Goal: Task Accomplishment & Management: Complete application form

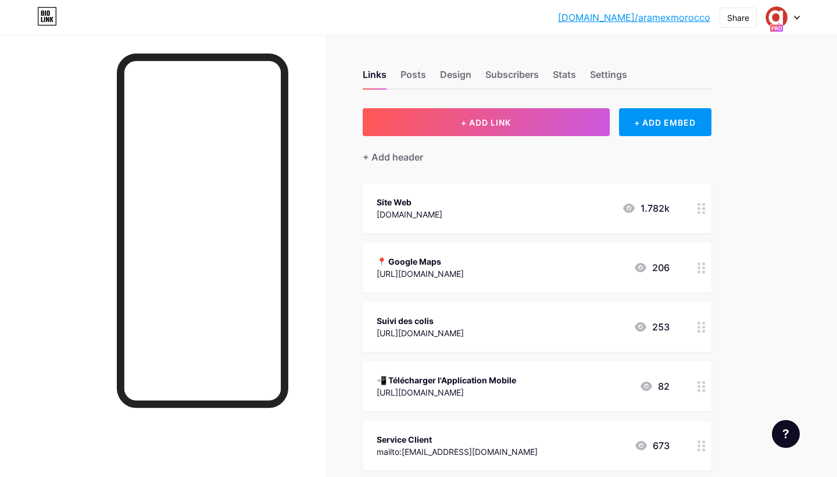
click at [793, 15] on div at bounding box center [783, 17] width 34 height 21
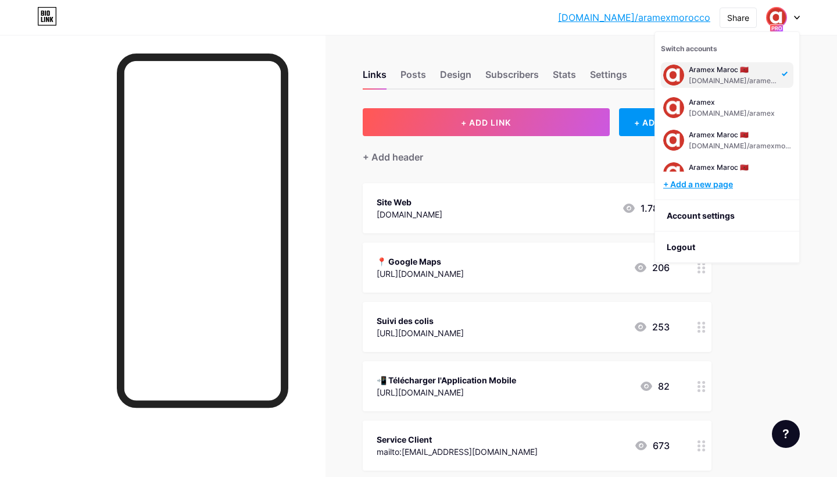
click at [713, 186] on div "+ Add a new page" at bounding box center [728, 184] width 130 height 12
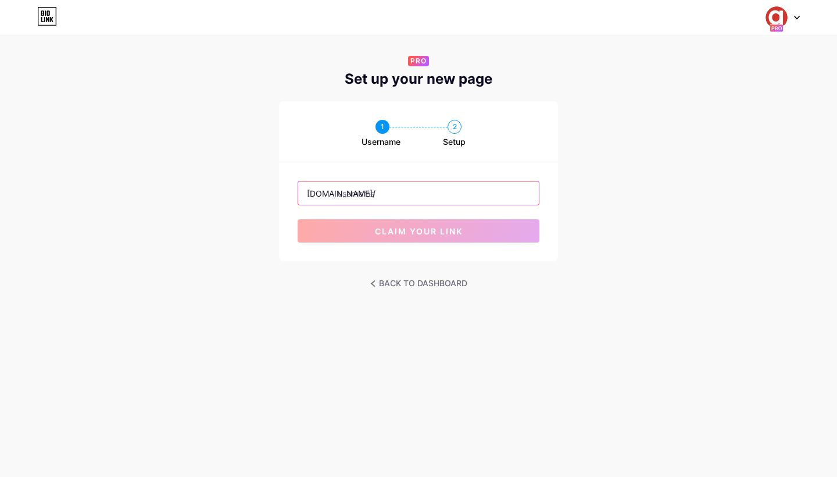
click at [364, 198] on input "text" at bounding box center [418, 192] width 241 height 23
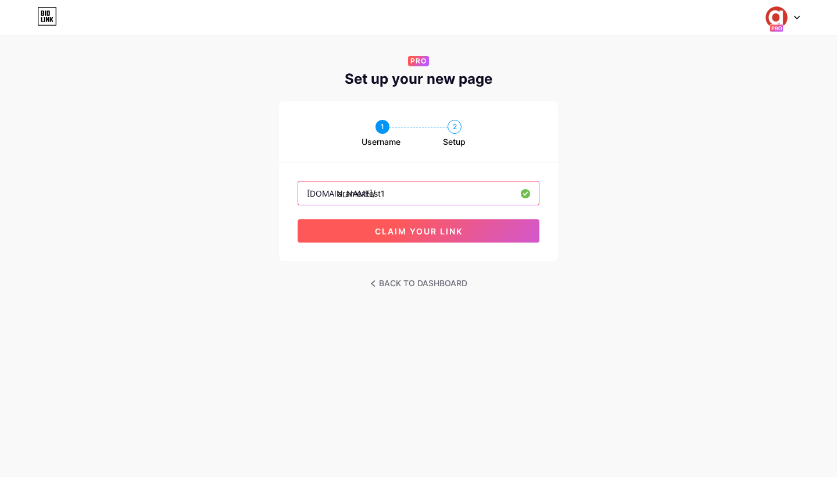
type input "aramextest1"
click at [400, 231] on span "claim your link" at bounding box center [419, 231] width 88 height 10
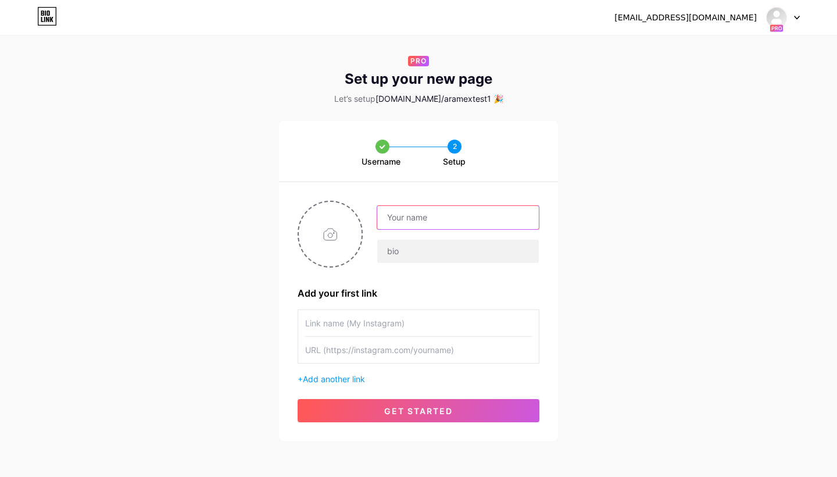
click at [402, 218] on input "text" at bounding box center [458, 217] width 162 height 23
type input "Test"
click at [347, 325] on input "text" at bounding box center [418, 323] width 227 height 26
type input "Website"
click at [345, 349] on input "text" at bounding box center [418, 349] width 227 height 26
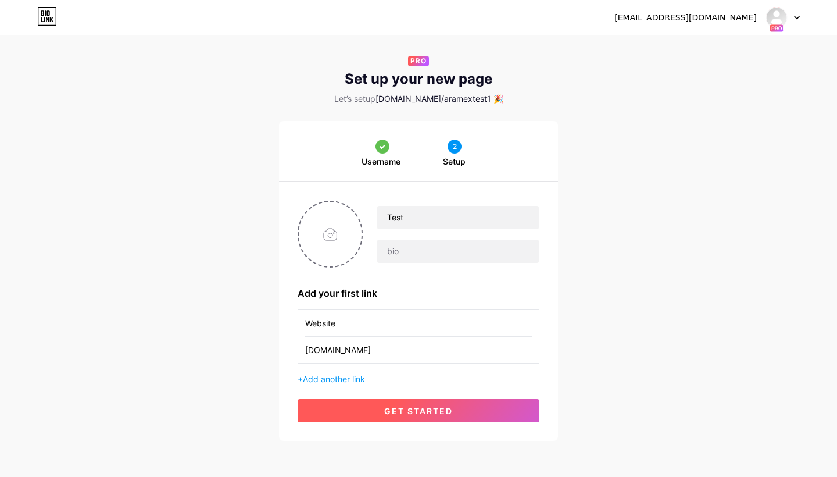
type input "[DOMAIN_NAME]"
click at [375, 407] on button "get started" at bounding box center [419, 410] width 242 height 23
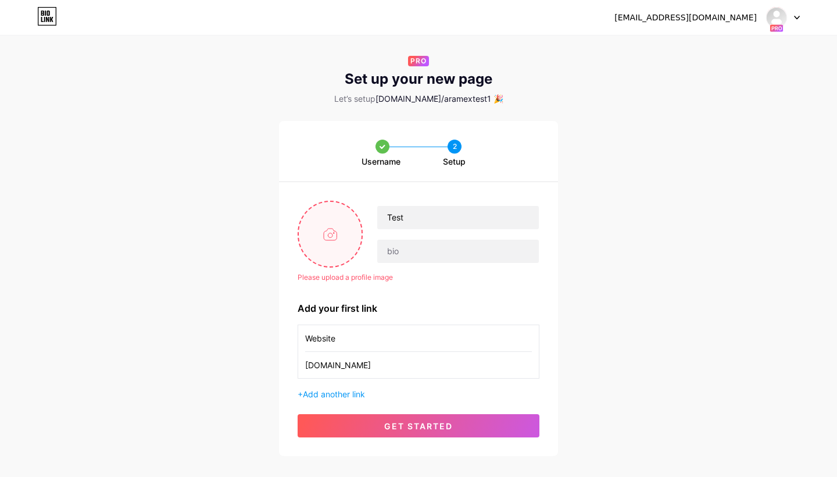
click at [336, 233] on input "file" at bounding box center [330, 234] width 63 height 65
type input "C:\fakepath\Aramex_SM_Logo_2024_Letter_a.JPG"
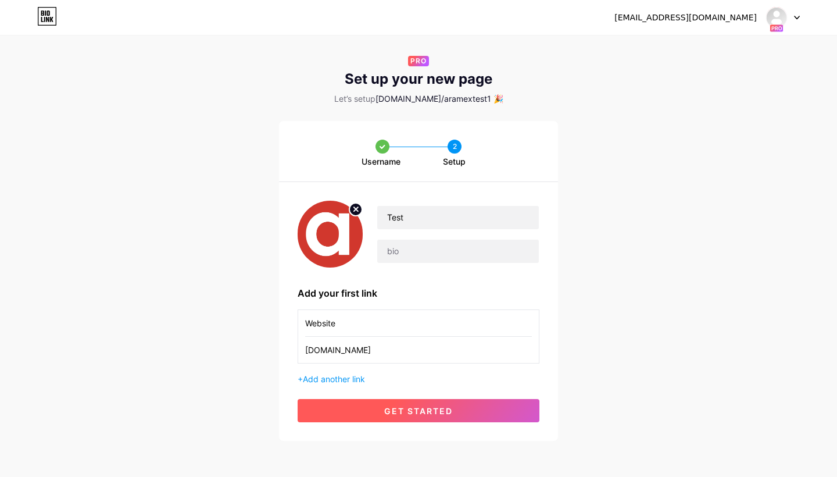
click at [452, 409] on span "get started" at bounding box center [418, 411] width 69 height 10
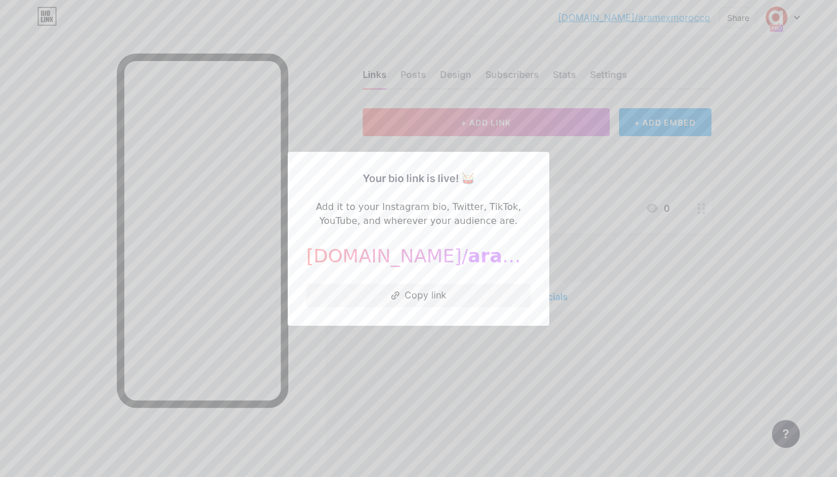
click at [428, 323] on div "Your bio link is live! 🥁 Add it to your Instagram bio, Twitter, TikTok, YouTube…" at bounding box center [418, 239] width 261 height 174
click at [391, 342] on div at bounding box center [418, 238] width 837 height 477
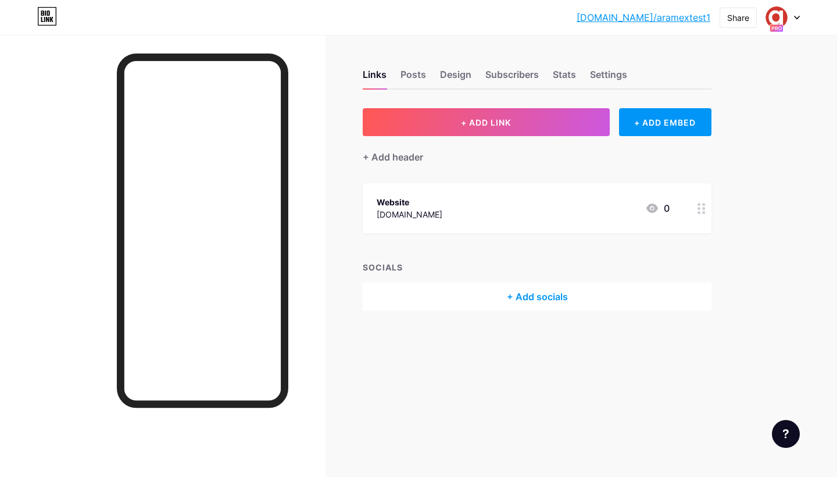
click at [796, 18] on icon at bounding box center [796, 17] width 5 height 3
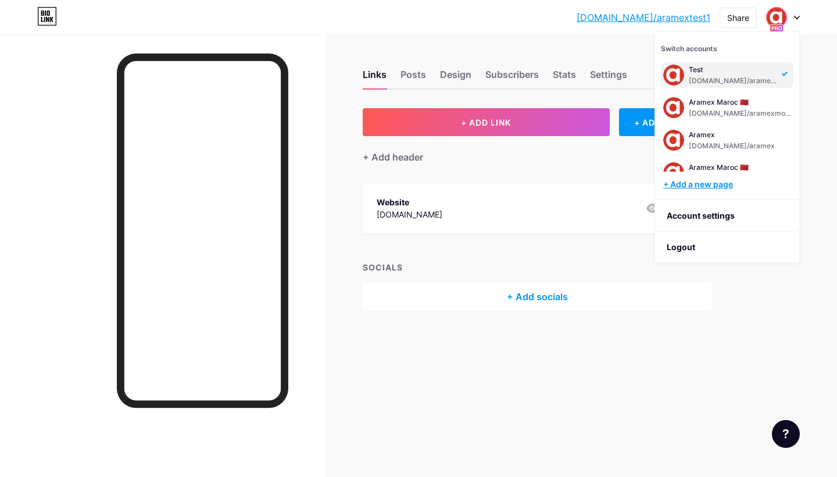
click at [706, 184] on div "+ Add a new page" at bounding box center [728, 184] width 130 height 12
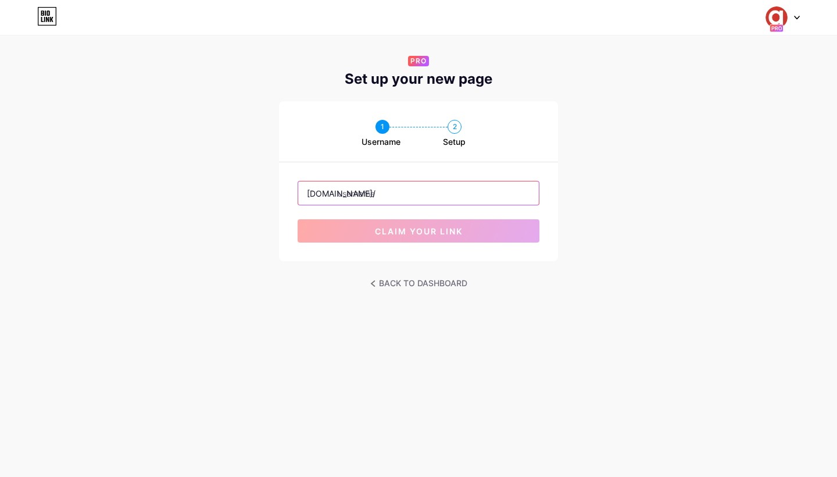
click at [429, 192] on input "text" at bounding box center [418, 192] width 241 height 23
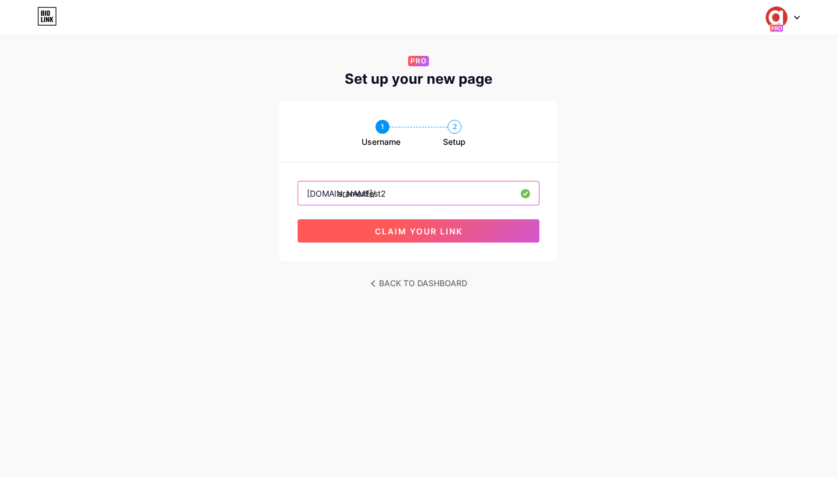
type input "aramextest2"
click at [445, 230] on span "claim your link" at bounding box center [419, 231] width 88 height 10
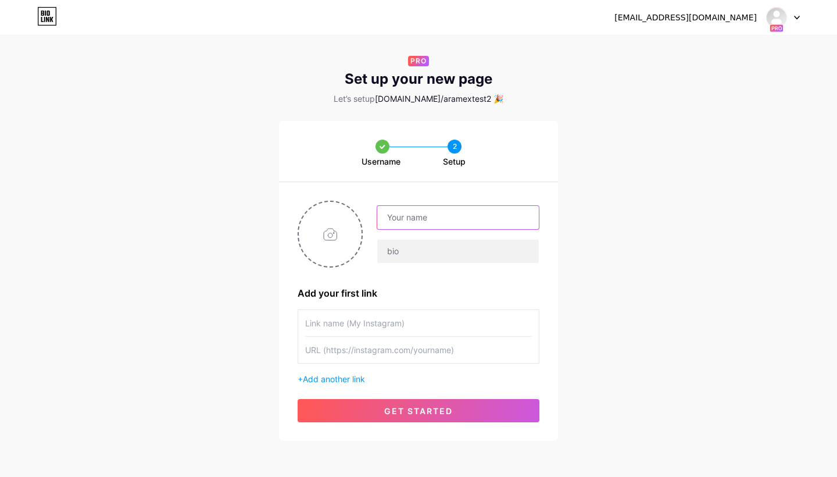
click at [396, 214] on input "text" at bounding box center [458, 217] width 162 height 23
type input "Test"
click at [335, 242] on input "file" at bounding box center [330, 234] width 63 height 65
type input "C:\fakepath\Aramex_SM_Logo_2024_Letter_a.JPG"
click at [374, 317] on input "text" at bounding box center [418, 323] width 227 height 26
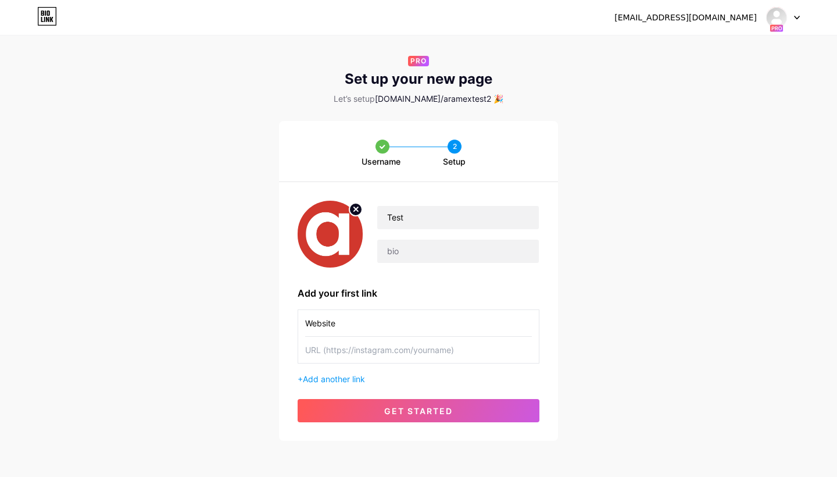
type input "Website"
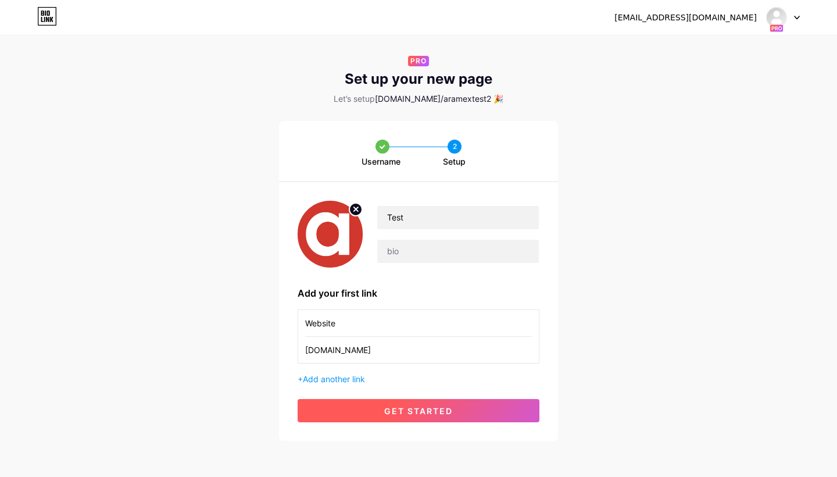
type input "[DOMAIN_NAME]"
click at [422, 404] on button "get started" at bounding box center [419, 410] width 242 height 23
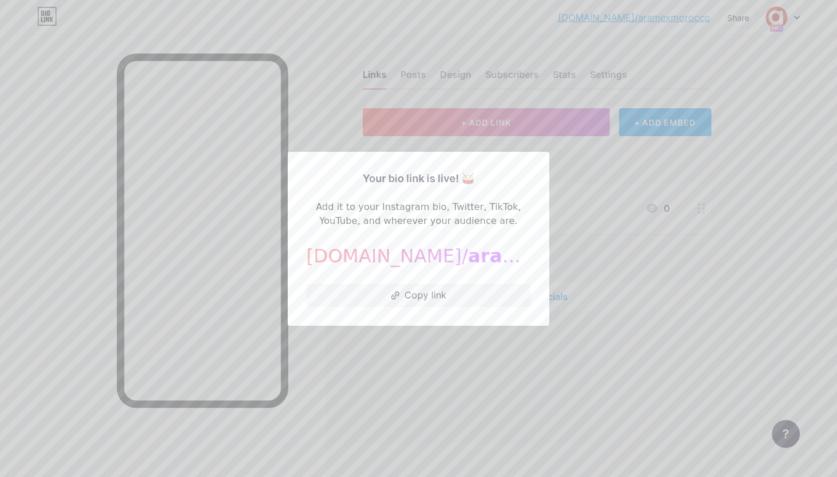
click at [601, 171] on div at bounding box center [418, 238] width 837 height 477
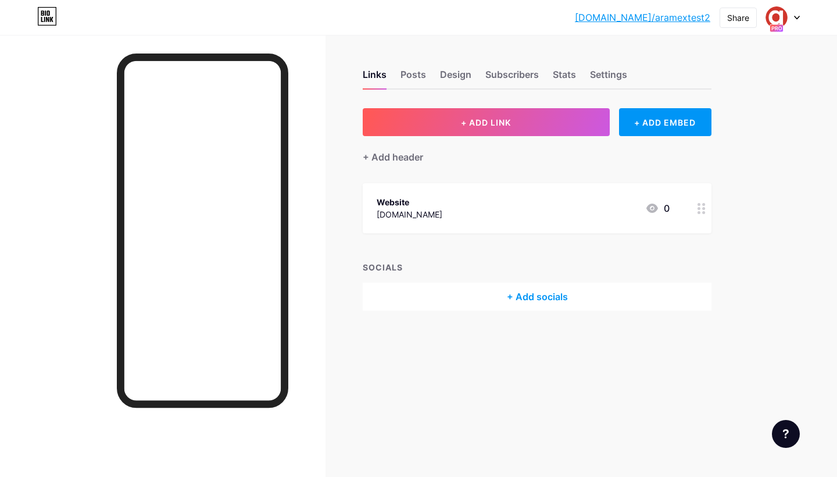
click at [796, 17] on icon at bounding box center [796, 17] width 5 height 3
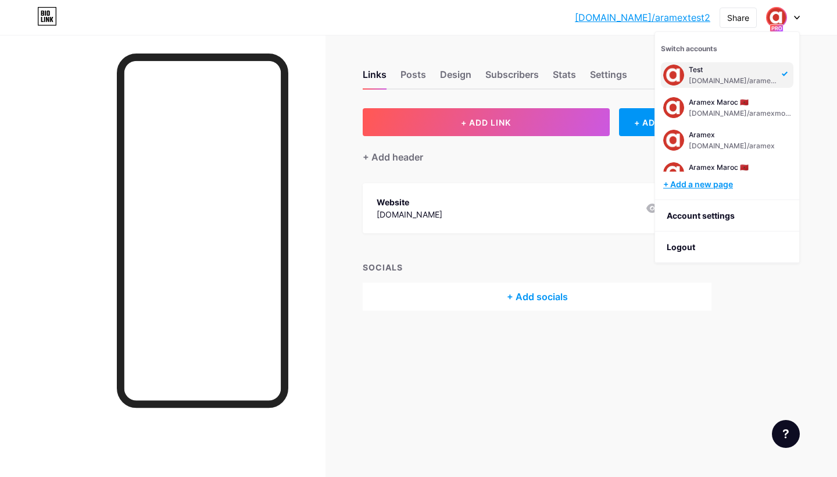
click at [710, 182] on div "+ Add a new page" at bounding box center [728, 184] width 130 height 12
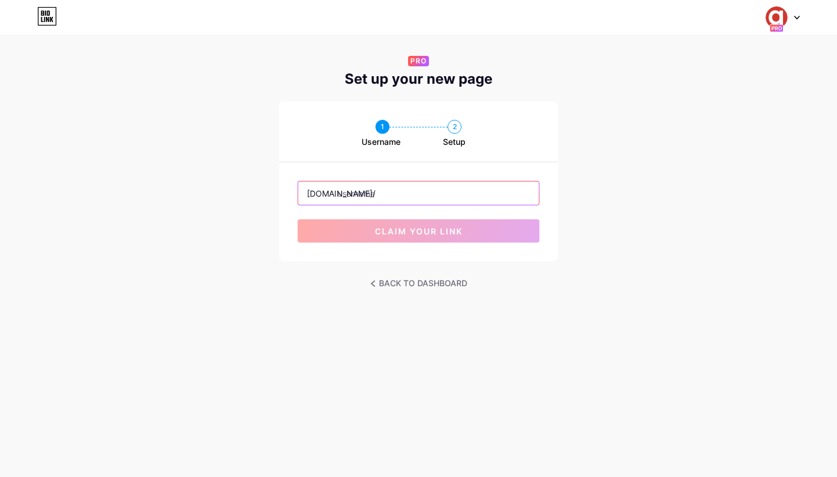
click at [419, 196] on input "text" at bounding box center [418, 192] width 241 height 23
type input "t"
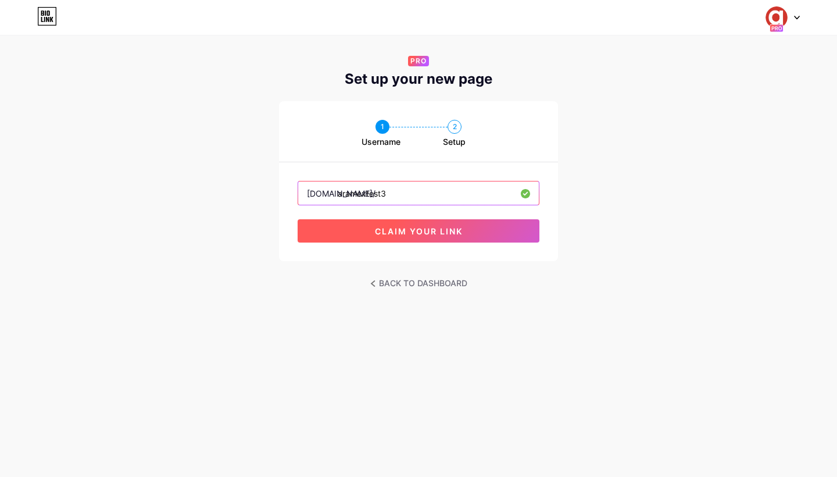
type input "aramextest3"
click at [436, 228] on span "claim your link" at bounding box center [419, 231] width 88 height 10
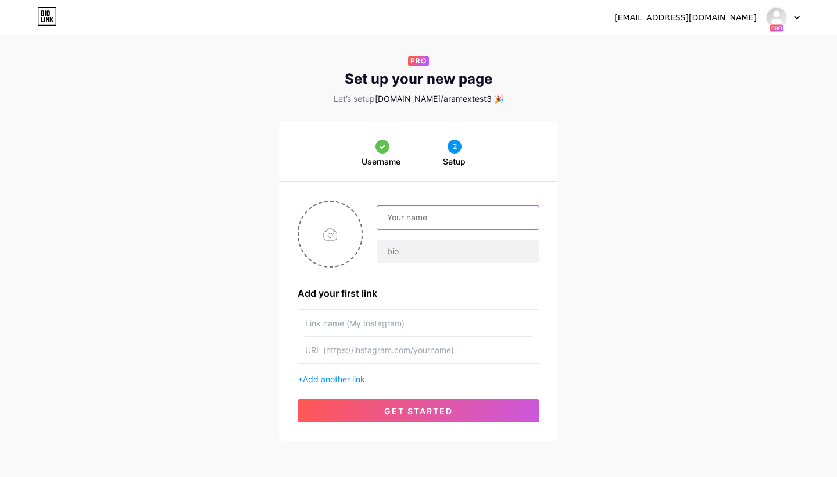
click at [422, 223] on input "text" at bounding box center [458, 217] width 162 height 23
type input "Test"
click at [356, 322] on input "text" at bounding box center [418, 323] width 227 height 26
type input "Website"
click at [435, 221] on input "Test" at bounding box center [458, 217] width 162 height 23
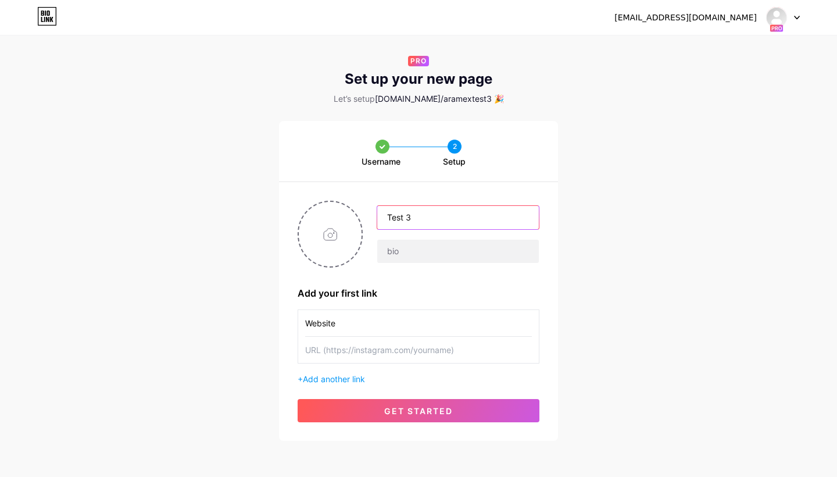
type input "Test 3"
click at [327, 347] on input "text" at bounding box center [418, 349] width 227 height 26
type input "[DOMAIN_NAME]"
click at [327, 250] on input "file" at bounding box center [330, 234] width 63 height 65
type input "C:\fakepath\Aramex_SM_Logo_2024_Letter_a.JPG"
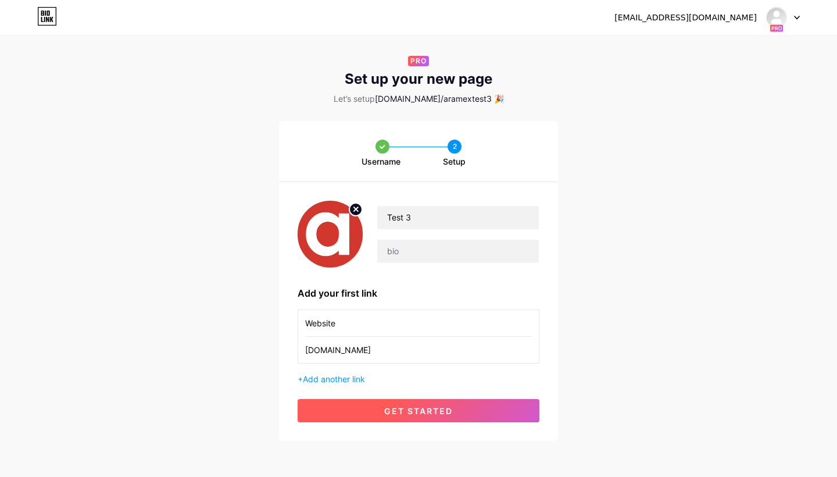
click at [432, 409] on span "get started" at bounding box center [418, 411] width 69 height 10
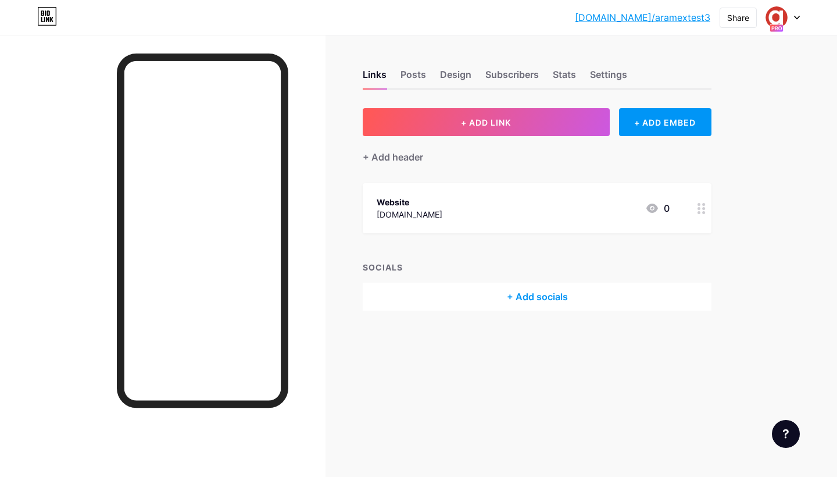
click at [796, 17] on icon at bounding box center [796, 17] width 5 height 3
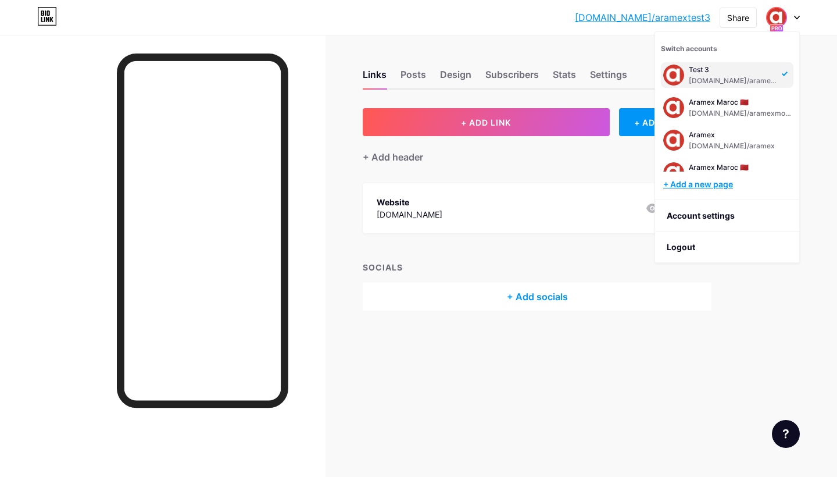
click at [702, 185] on div "+ Add a new page" at bounding box center [728, 184] width 130 height 12
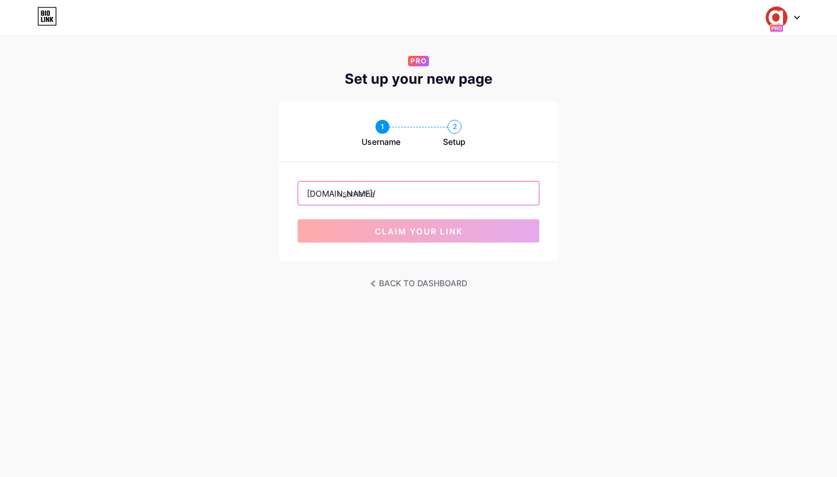
click at [413, 193] on input "text" at bounding box center [418, 192] width 241 height 23
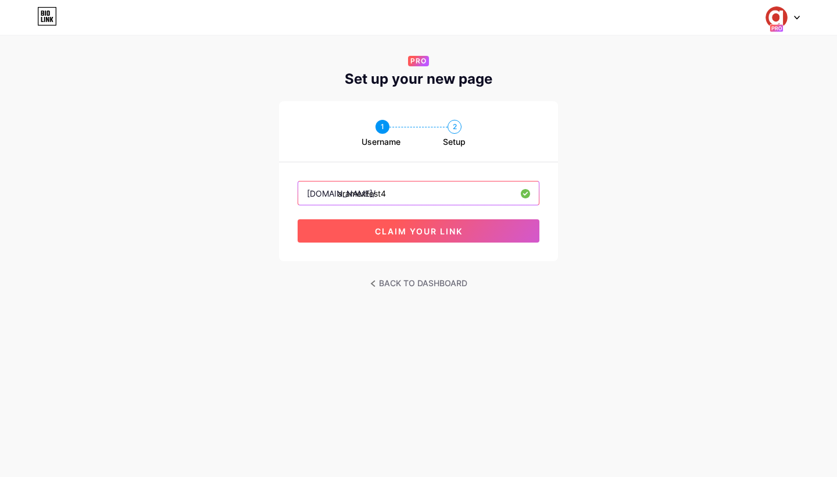
type input "aramextest4"
click at [400, 233] on span "claim your link" at bounding box center [419, 231] width 88 height 10
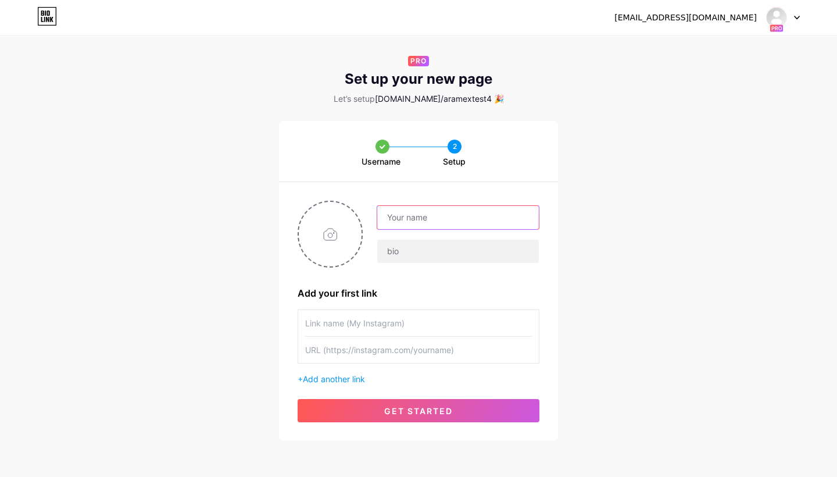
click at [404, 222] on input "text" at bounding box center [458, 217] width 162 height 23
type input "Test 4"
click at [338, 236] on input "file" at bounding box center [330, 234] width 63 height 65
type input "C:\fakepath\Aramex_SM_Logo_2024_Letter_a.JPG"
click at [347, 324] on input "text" at bounding box center [418, 323] width 227 height 26
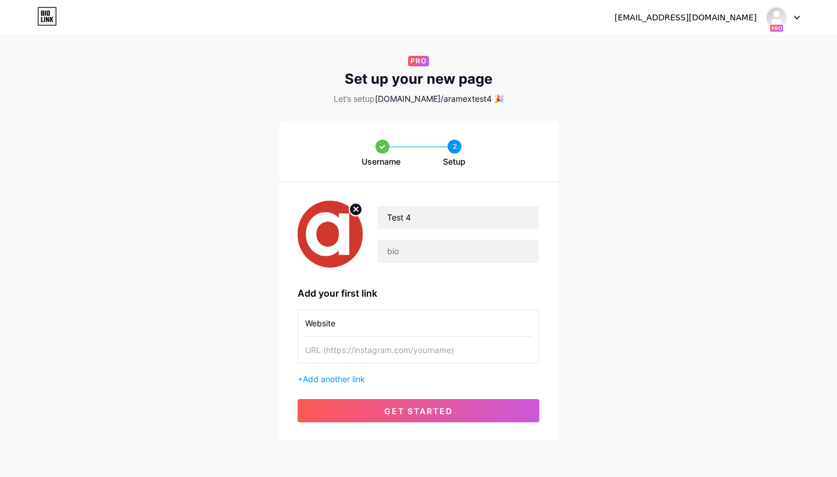
type input "Website"
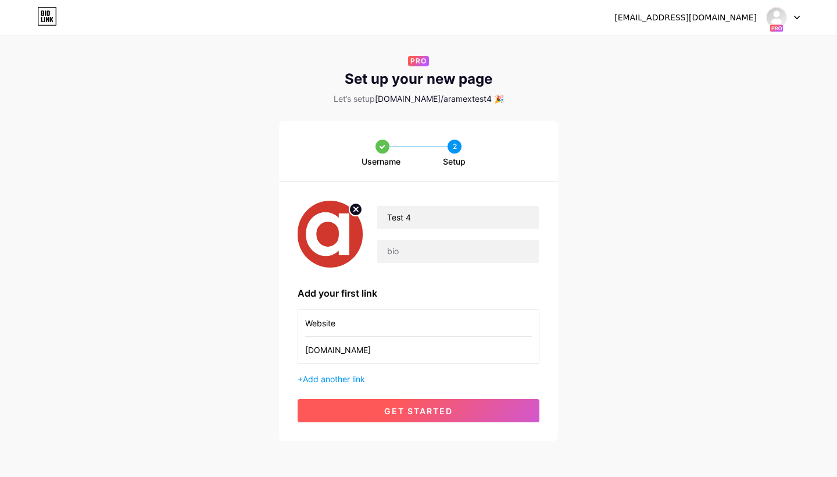
type input "[DOMAIN_NAME]"
click at [366, 409] on button "get started" at bounding box center [419, 410] width 242 height 23
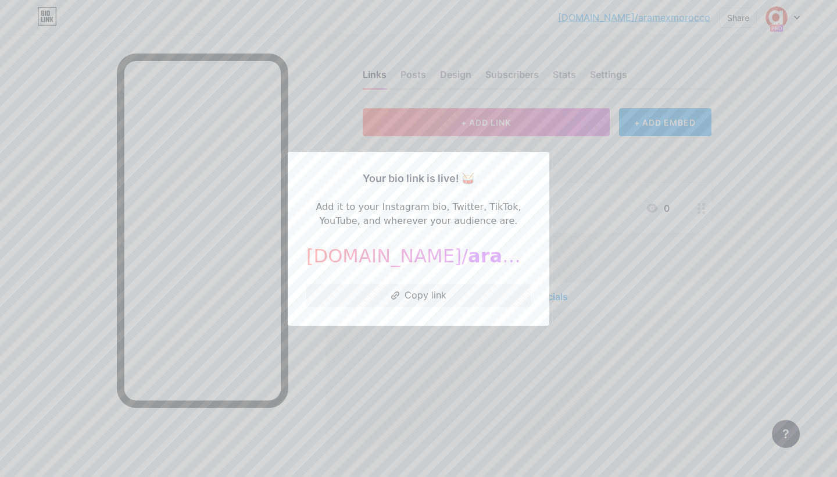
click at [629, 241] on div at bounding box center [418, 238] width 837 height 477
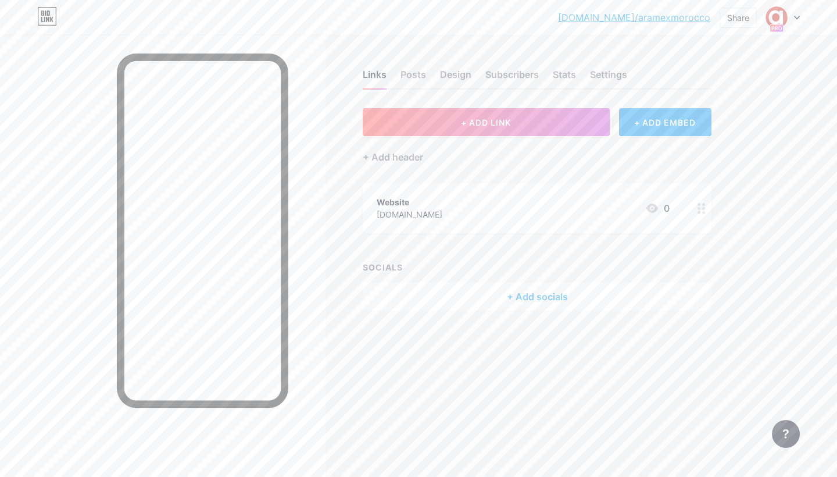
click at [797, 16] on icon at bounding box center [797, 18] width 6 height 4
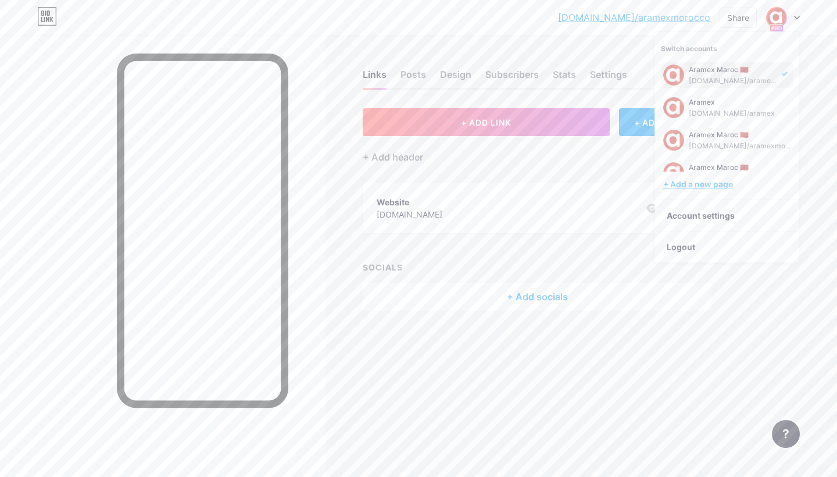
click at [697, 184] on div "+ Add a new page" at bounding box center [728, 184] width 130 height 12
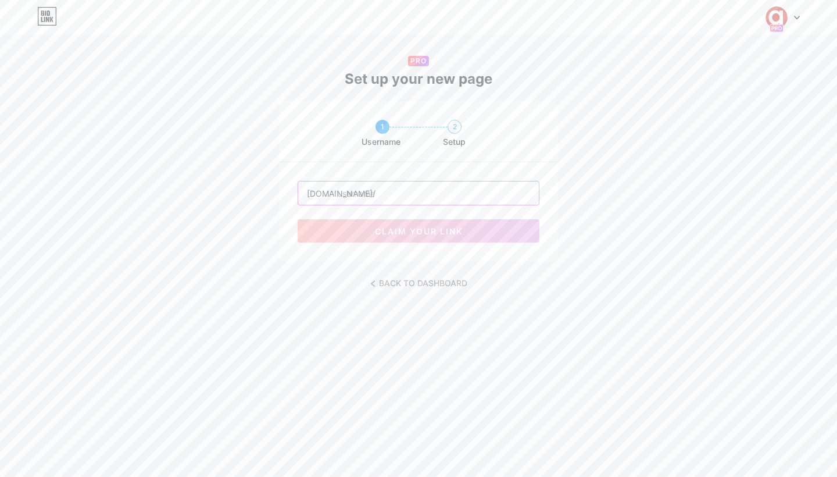
click at [429, 194] on input "text" at bounding box center [418, 192] width 241 height 23
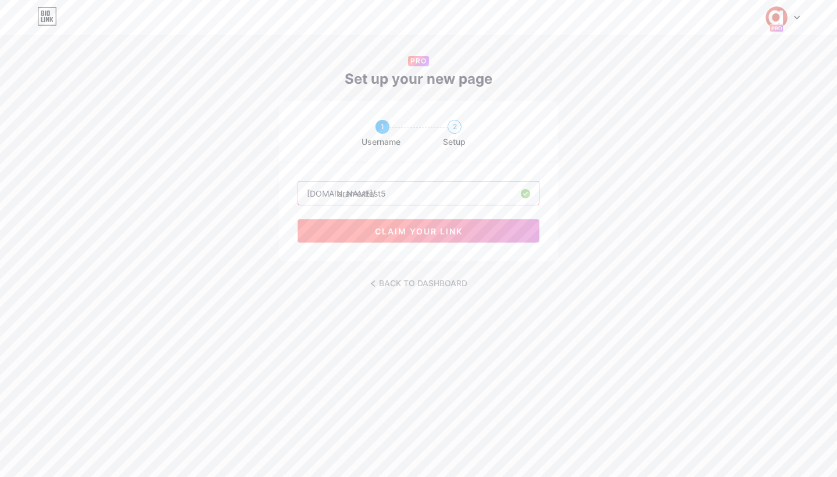
type input "aramextest5"
click at [410, 231] on span "claim your link" at bounding box center [419, 231] width 88 height 10
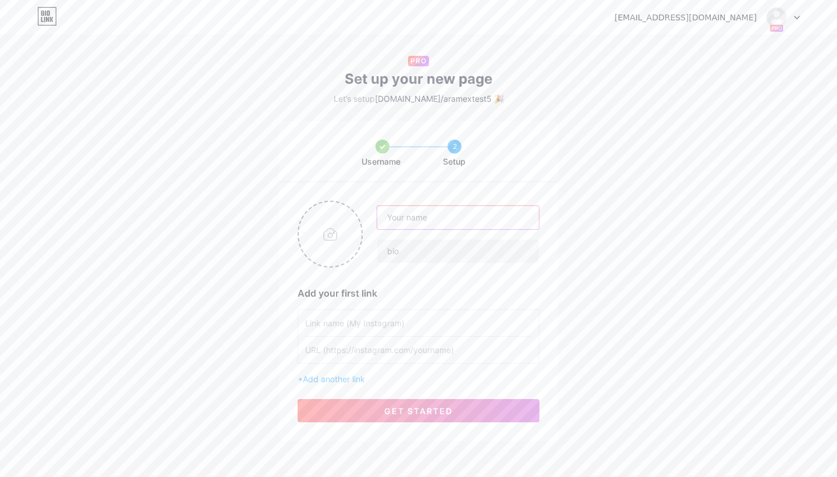
click at [396, 218] on input "text" at bounding box center [458, 217] width 162 height 23
type input "Test 5"
click at [334, 236] on input "file" at bounding box center [330, 234] width 63 height 65
type input "C:\fakepath\Aramex_SM_Logo_2024_Letter_a.JPG"
click at [353, 319] on input "text" at bounding box center [418, 323] width 227 height 26
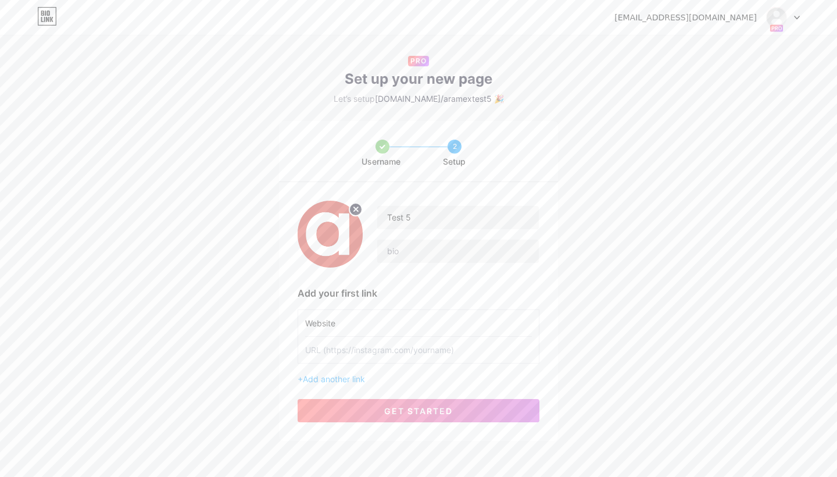
type input "Website"
click at [346, 350] on input "text" at bounding box center [418, 349] width 227 height 26
type input "[DOMAIN_NAME]"
click at [369, 408] on button "get started" at bounding box center [419, 410] width 242 height 23
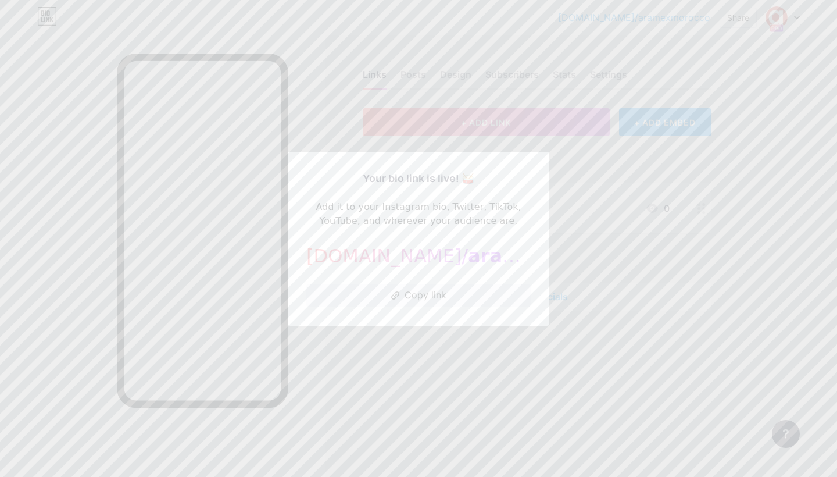
click at [636, 239] on div at bounding box center [418, 238] width 837 height 477
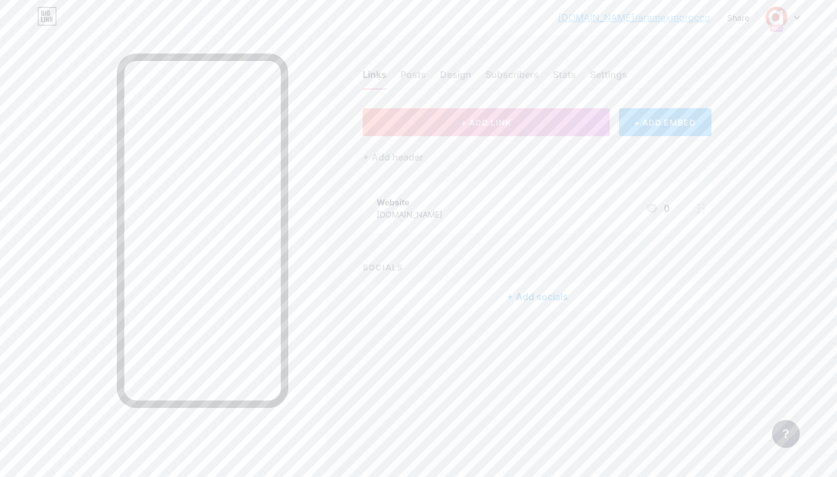
click at [796, 17] on icon at bounding box center [796, 17] width 5 height 3
click at [708, 183] on div "+ Add a new page" at bounding box center [728, 184] width 130 height 12
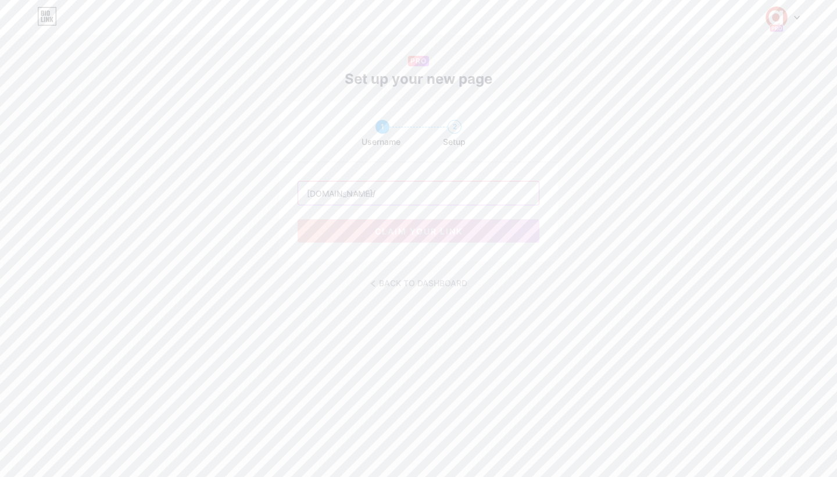
click at [375, 195] on input "text" at bounding box center [418, 192] width 241 height 23
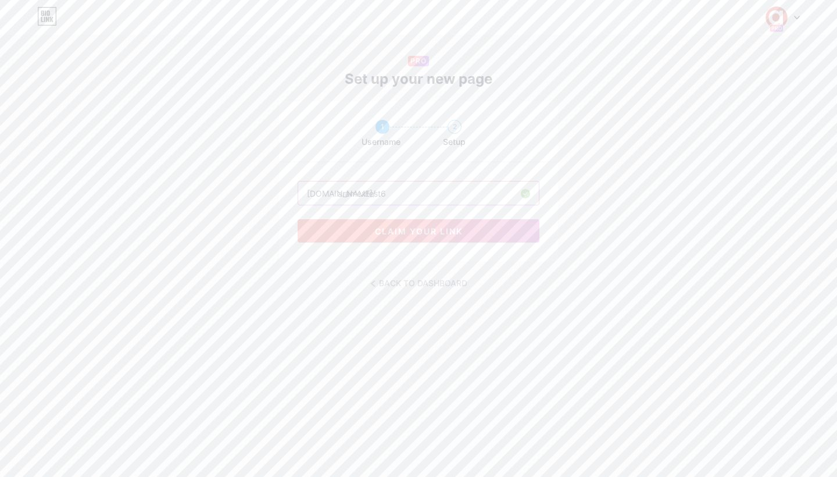
type input "aramextest6"
click at [385, 227] on span "claim your link" at bounding box center [419, 231] width 88 height 10
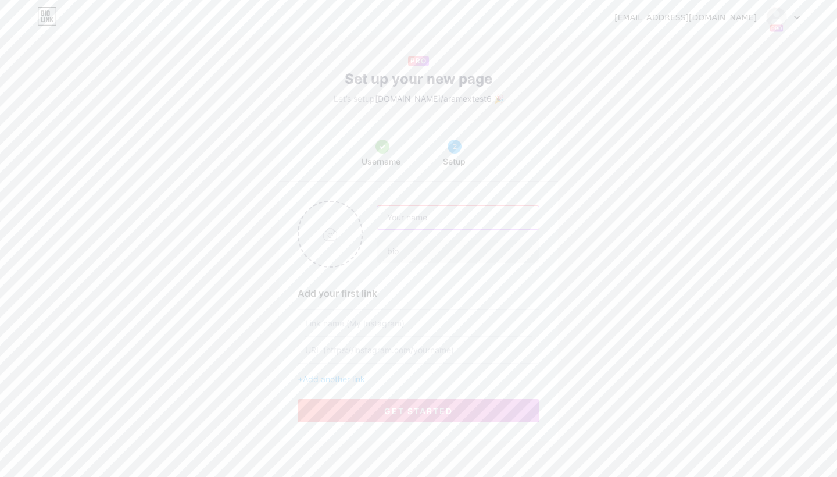
click at [424, 220] on input "text" at bounding box center [458, 217] width 162 height 23
type input "Test 6"
click at [379, 319] on input "text" at bounding box center [418, 323] width 227 height 26
type input "Website"
click at [378, 353] on input "text" at bounding box center [418, 349] width 227 height 26
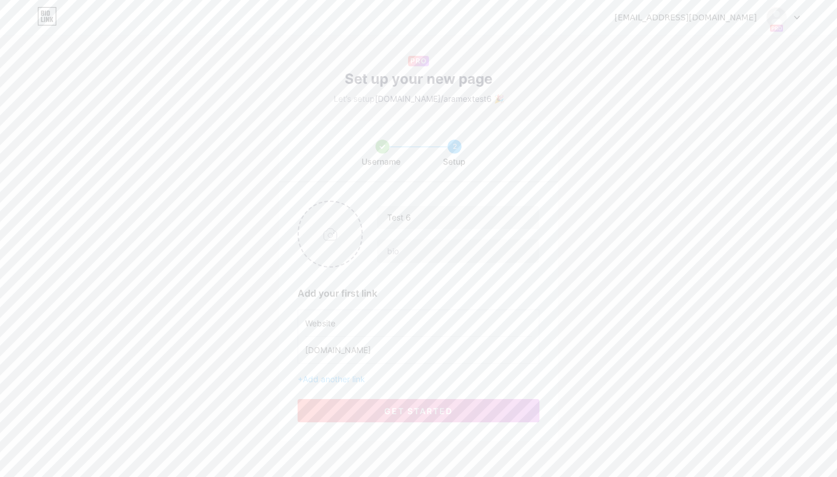
type input "[DOMAIN_NAME]"
click at [337, 249] on input "file" at bounding box center [330, 234] width 63 height 65
type input "C:\fakepath\Aramex_SM_Logo_2024_Letter_a.JPG"
click at [442, 414] on span "get started" at bounding box center [418, 411] width 69 height 10
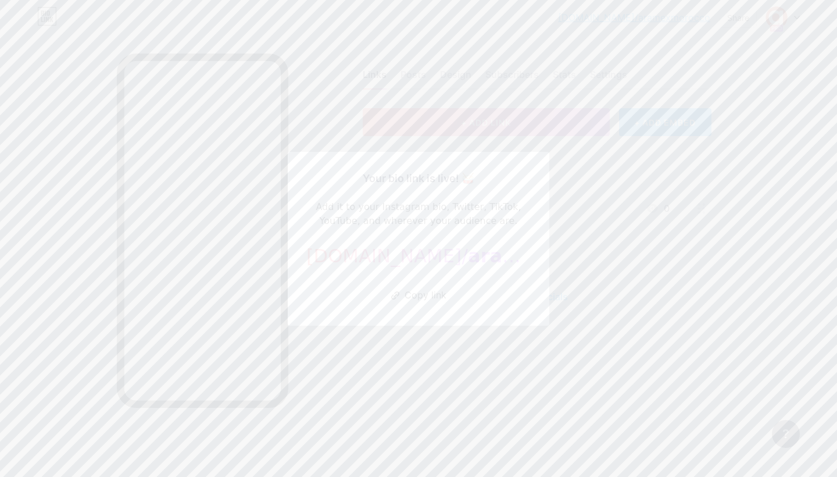
click at [413, 372] on div at bounding box center [418, 238] width 837 height 477
click at [796, 19] on icon at bounding box center [797, 18] width 6 height 4
click at [719, 186] on div "+ Add a new page" at bounding box center [728, 184] width 130 height 12
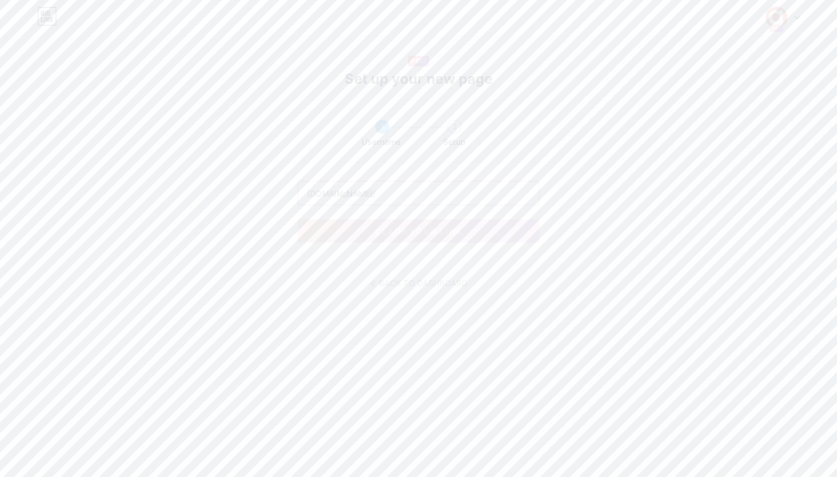
click at [468, 197] on input "text" at bounding box center [418, 192] width 241 height 23
type input "aramextest7"
click at [432, 228] on span "claim your link" at bounding box center [419, 231] width 88 height 10
click at [414, 217] on input "text" at bounding box center [458, 217] width 162 height 23
type input "Test 7"
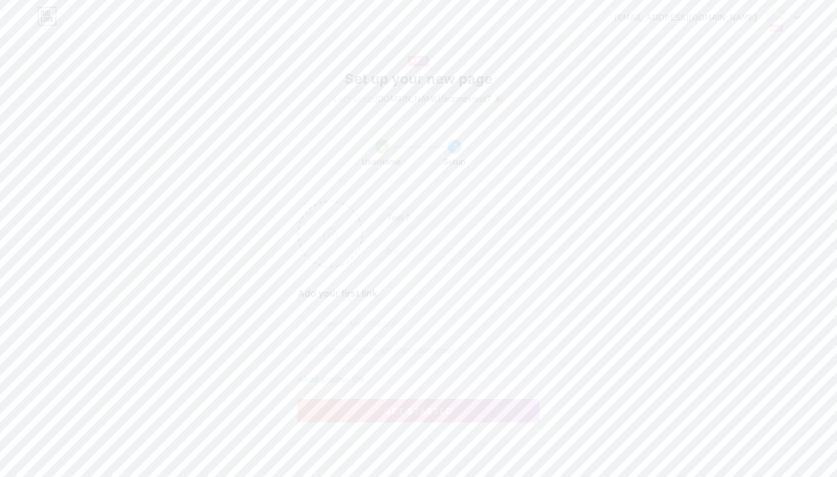
click at [345, 319] on input "text" at bounding box center [418, 323] width 227 height 26
type input "Website"
type input "[DOMAIN_NAME]"
click at [345, 233] on input "file" at bounding box center [330, 234] width 63 height 65
type input "C:\fakepath\Aramex_SM_Logo_2024_Letter_a.JPG"
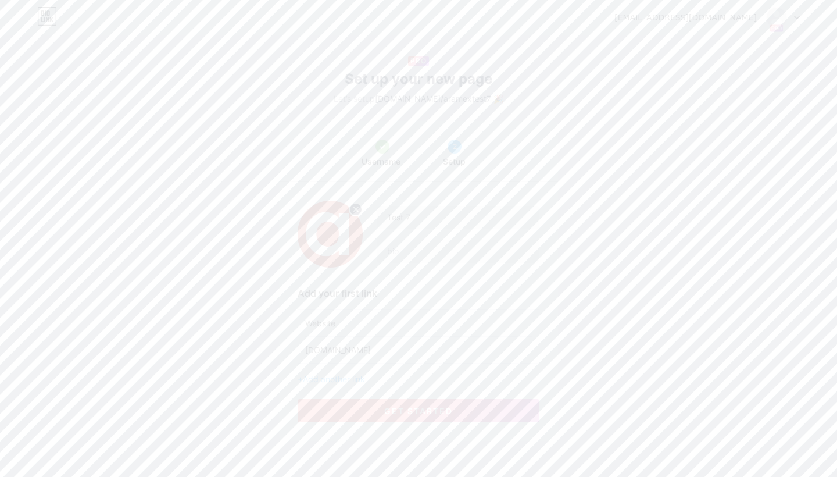
click at [450, 414] on span "get started" at bounding box center [418, 411] width 69 height 10
click at [650, 174] on div at bounding box center [418, 238] width 837 height 477
click at [795, 13] on div at bounding box center [783, 17] width 34 height 21
click at [698, 184] on div "+ Add a new page" at bounding box center [728, 184] width 130 height 12
click at [414, 198] on input "text" at bounding box center [418, 192] width 241 height 23
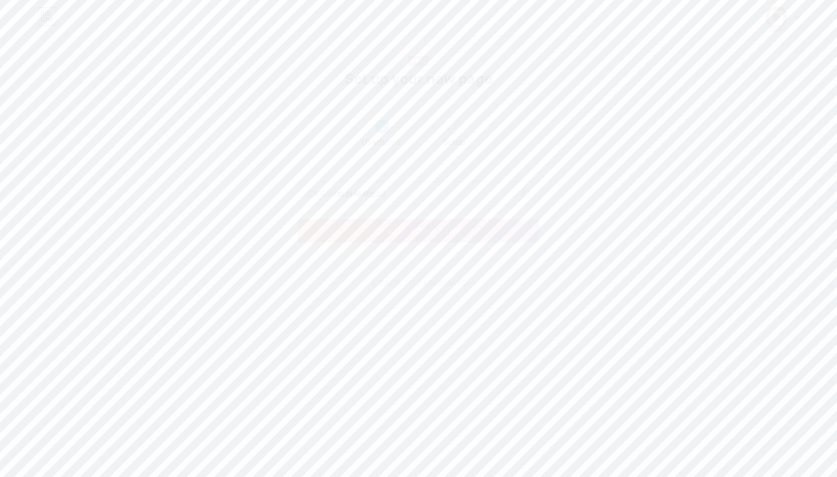
type input "aramextest8"
click at [422, 235] on span "claim your link" at bounding box center [419, 231] width 88 height 10
click at [432, 213] on input "text" at bounding box center [458, 217] width 162 height 23
type input "Test 8"
click at [336, 318] on input "text" at bounding box center [418, 323] width 227 height 26
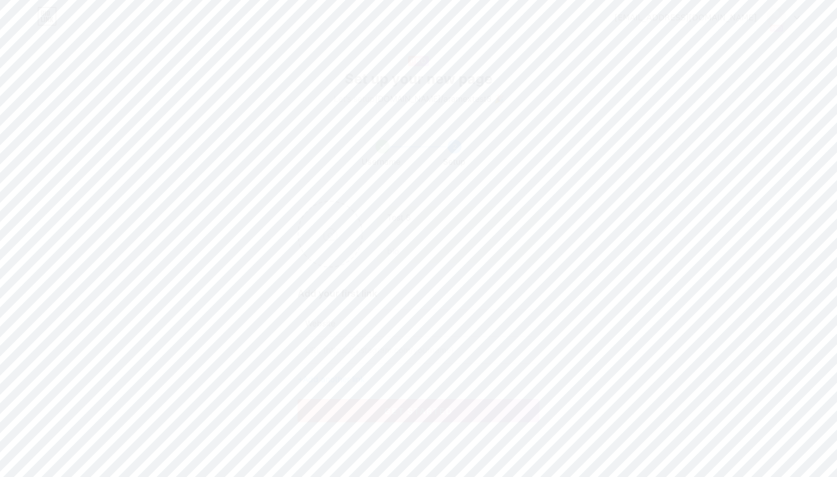
type input "Website"
click at [320, 345] on input "text" at bounding box center [418, 349] width 227 height 26
type input "[DOMAIN_NAME]"
click at [334, 236] on input "file" at bounding box center [330, 234] width 63 height 65
type input "C:\fakepath\Aramex_SM_Logo_2024_Letter_a.JPG"
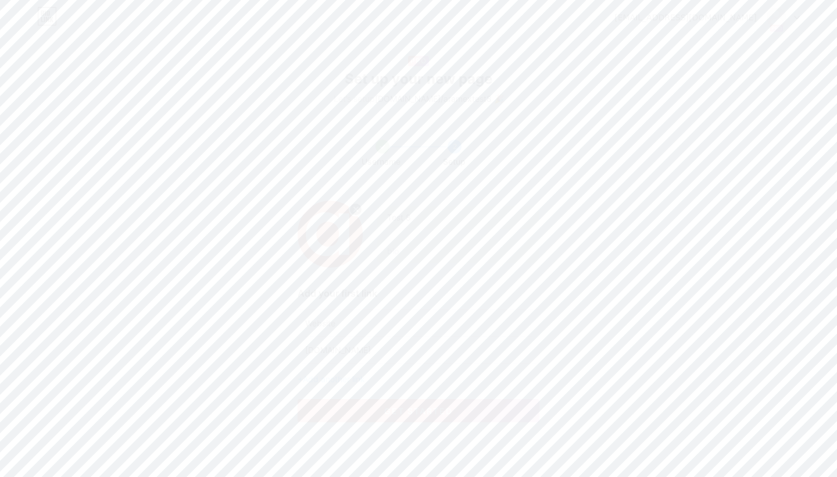
click at [455, 409] on button "get started" at bounding box center [419, 410] width 242 height 23
click at [593, 342] on div at bounding box center [418, 238] width 837 height 477
click at [796, 16] on icon at bounding box center [797, 18] width 6 height 4
click at [703, 182] on div "+ Add a new page" at bounding box center [728, 184] width 130 height 12
click at [359, 195] on input "text" at bounding box center [418, 192] width 241 height 23
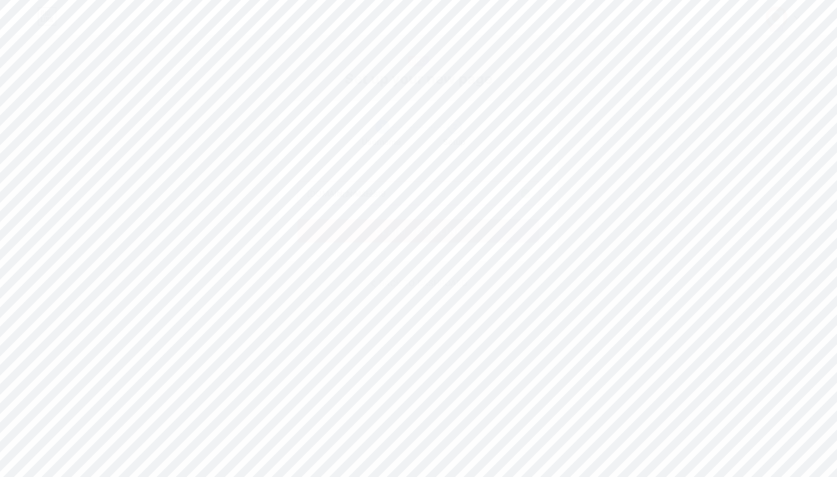
type input "aramextest9"
click at [381, 228] on span "claim your link" at bounding box center [419, 231] width 88 height 10
click at [468, 209] on input "text" at bounding box center [458, 217] width 162 height 23
type input "Test 9"
click at [368, 320] on input "text" at bounding box center [418, 323] width 227 height 26
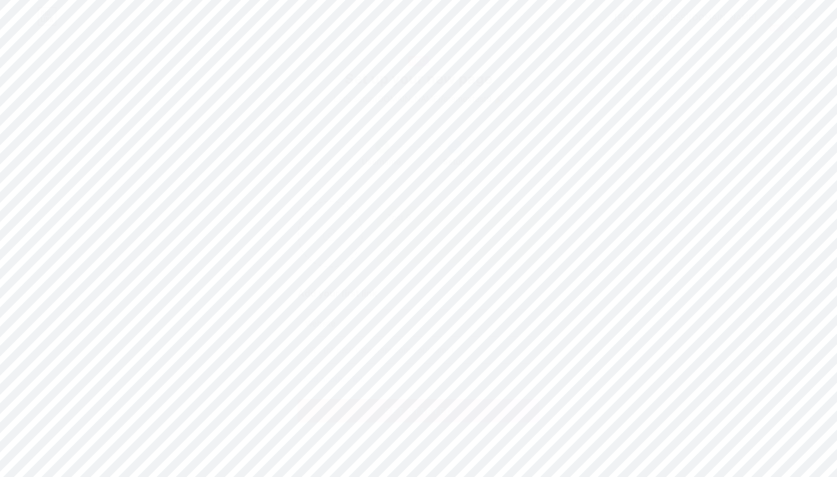
type input "Website"
click at [334, 350] on input "text" at bounding box center [418, 349] width 227 height 26
type input "[DOMAIN_NAME]"
click at [332, 249] on input "file" at bounding box center [330, 234] width 63 height 65
type input "C:\fakepath\Aramex_SM_Logo_2024_Letter_a.JPG"
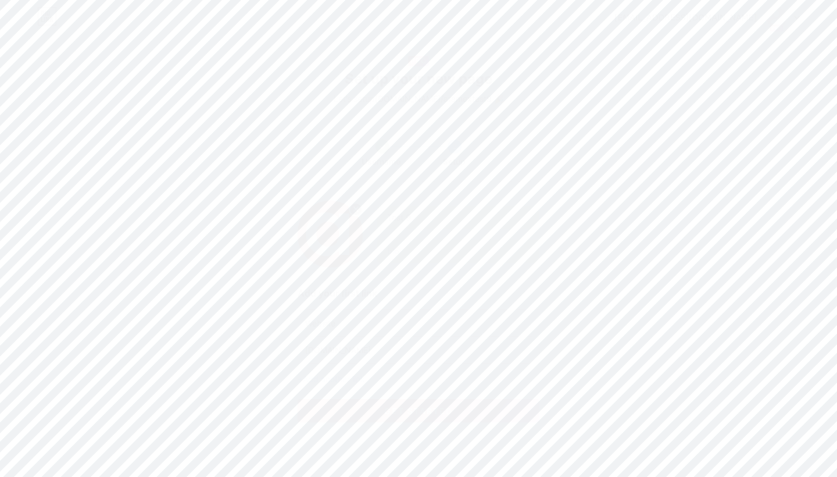
click at [446, 415] on button "get started" at bounding box center [419, 410] width 242 height 23
click at [629, 353] on div at bounding box center [418, 238] width 837 height 477
click at [796, 16] on icon at bounding box center [797, 18] width 6 height 4
click at [703, 180] on div "+ Add a new page" at bounding box center [728, 184] width 130 height 12
click at [479, 196] on input "text" at bounding box center [418, 192] width 241 height 23
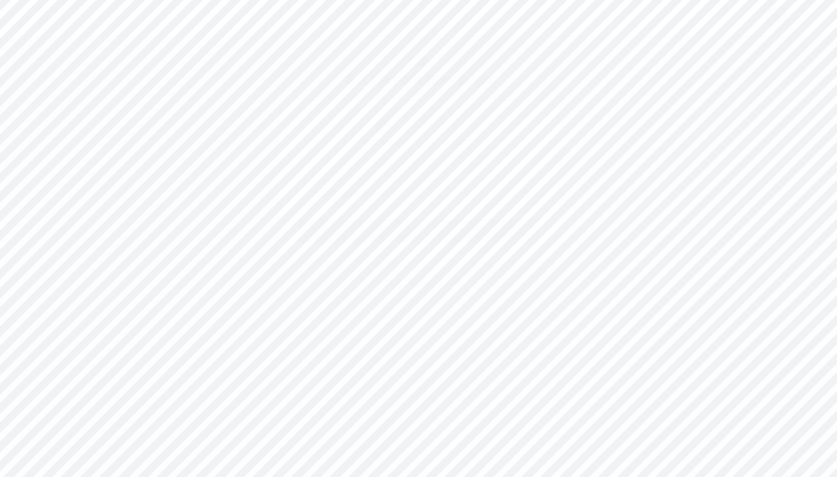
type input "aramextest10"
click at [474, 230] on button "claim your link" at bounding box center [419, 230] width 242 height 23
click at [453, 222] on input "text" at bounding box center [458, 217] width 162 height 23
type input "Test 10"
click at [345, 238] on input "file" at bounding box center [330, 234] width 63 height 65
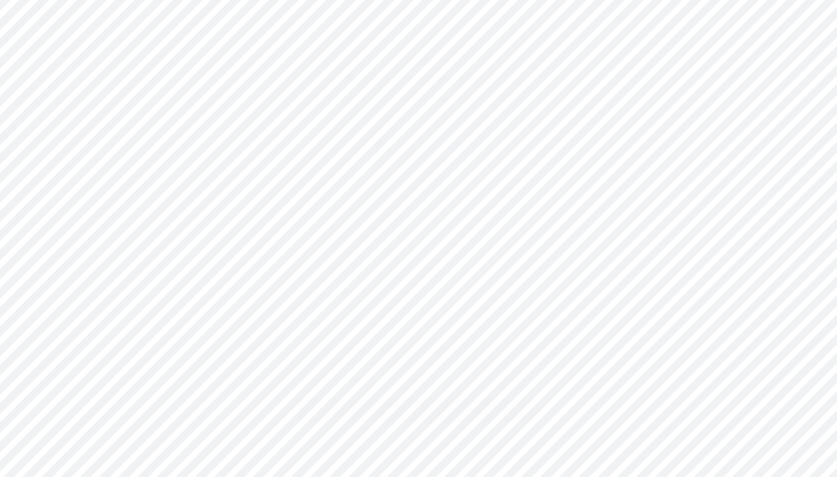
type input "C:\fakepath\Aramex_SM_Logo_2024_Letter_a.JPG"
click at [331, 327] on input "text" at bounding box center [418, 323] width 227 height 26
type input "Website"
click at [321, 353] on input "text" at bounding box center [418, 349] width 227 height 26
type input "[DOMAIN_NAME]"
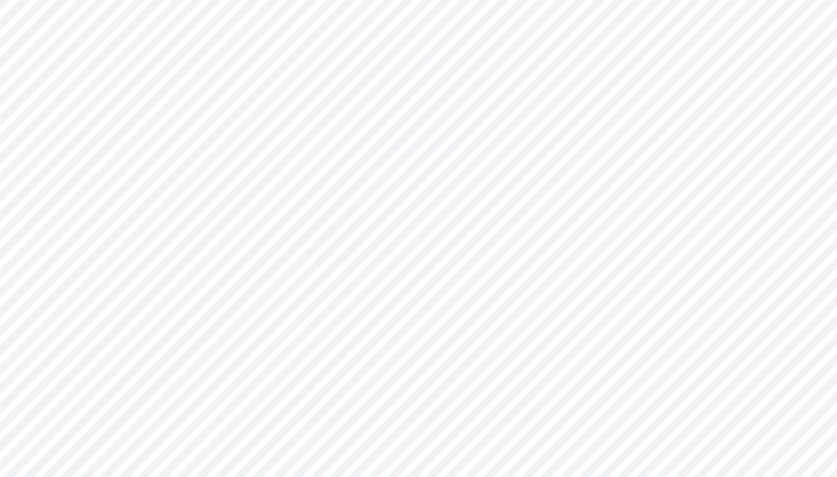
click at [361, 408] on button "get started" at bounding box center [419, 410] width 242 height 23
click at [736, 232] on div at bounding box center [418, 238] width 837 height 477
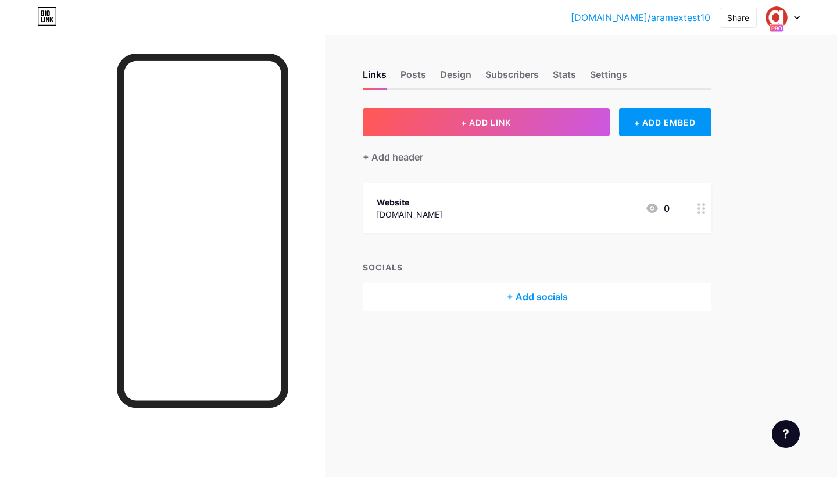
click at [795, 16] on icon at bounding box center [797, 18] width 6 height 4
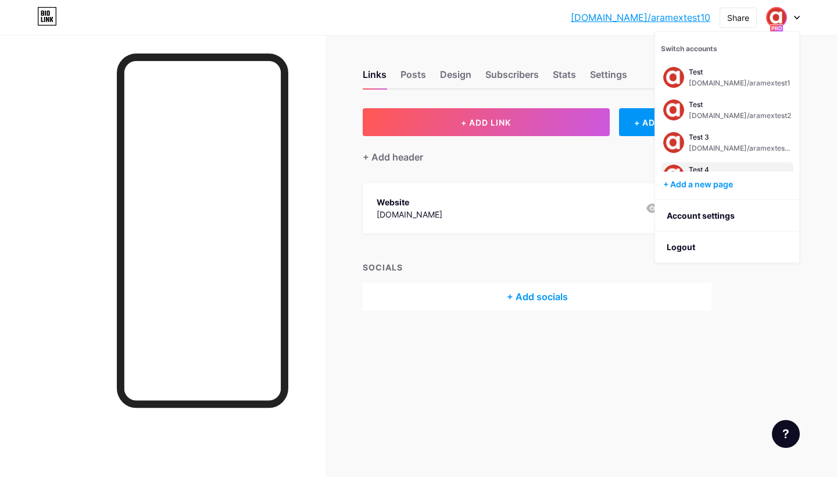
scroll to position [615, 0]
click at [711, 81] on div "[DOMAIN_NAME]/aramextest1" at bounding box center [740, 84] width 102 height 9
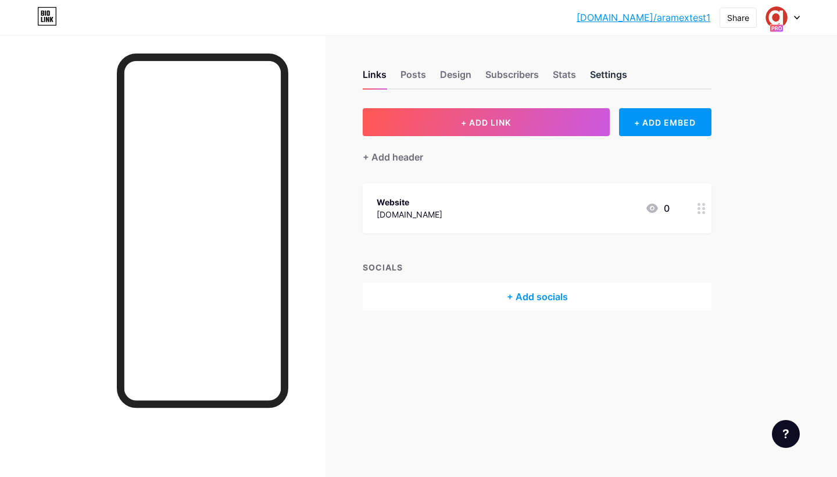
click at [605, 74] on div "Settings" at bounding box center [608, 77] width 37 height 21
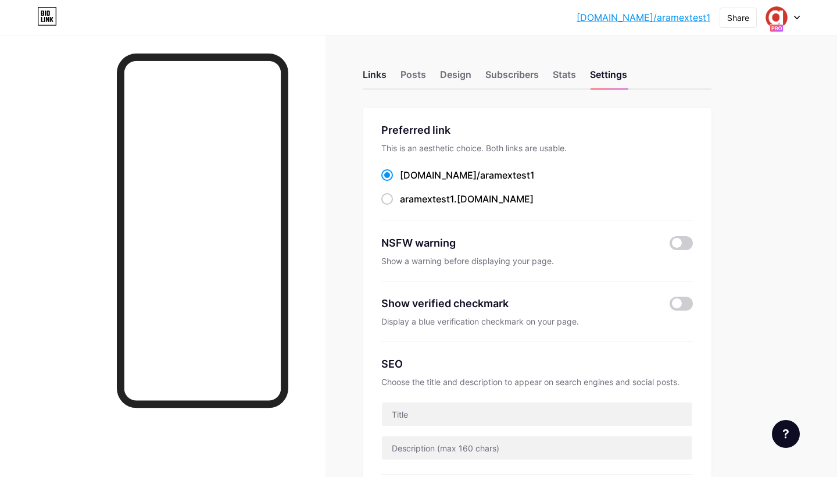
click at [378, 74] on div "Links" at bounding box center [375, 77] width 24 height 21
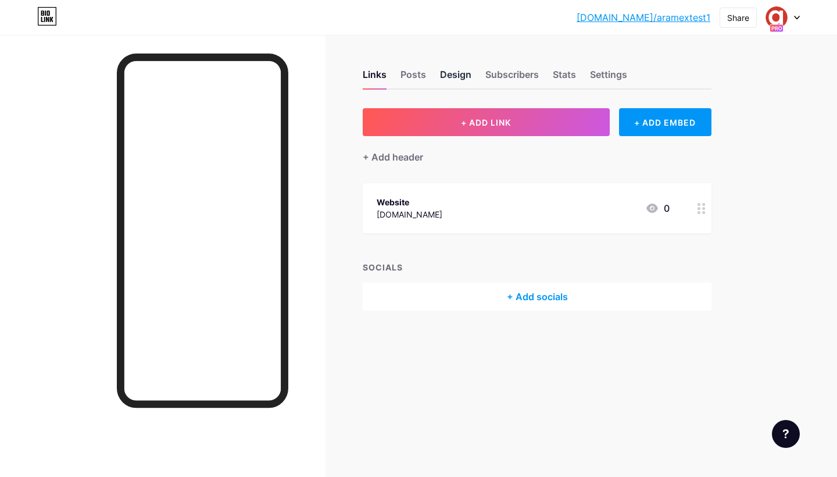
click at [463, 74] on div "Design" at bounding box center [455, 77] width 31 height 21
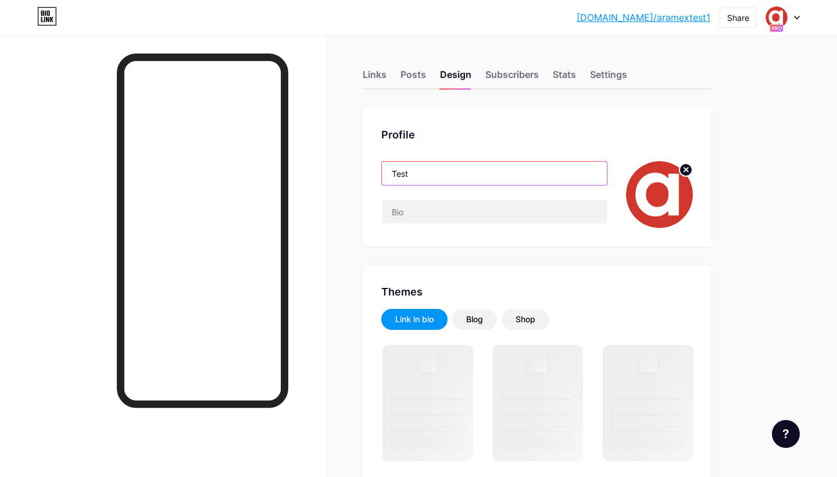
click at [458, 173] on input "Test" at bounding box center [494, 173] width 225 height 23
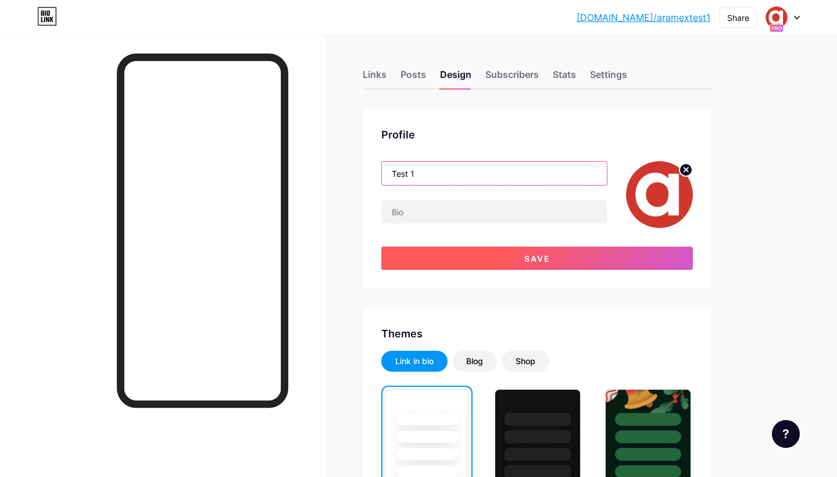
type input "Test 1"
click at [564, 255] on button "Save" at bounding box center [536, 257] width 311 height 23
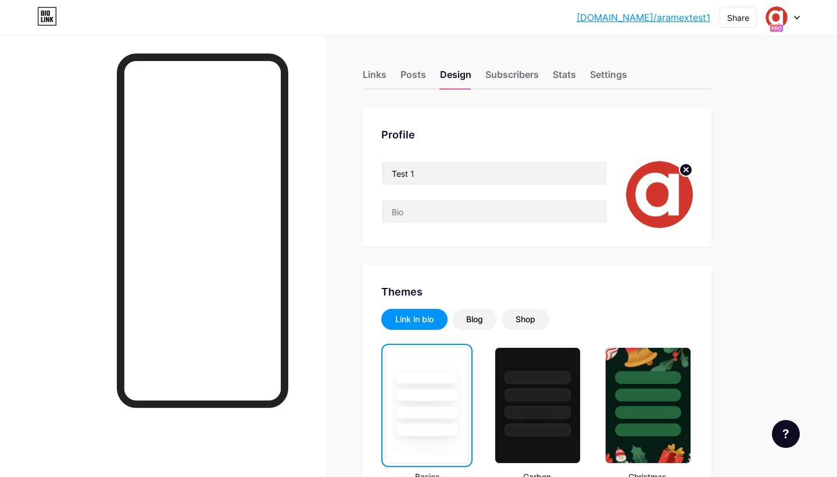
click at [799, 17] on icon at bounding box center [797, 18] width 6 height 4
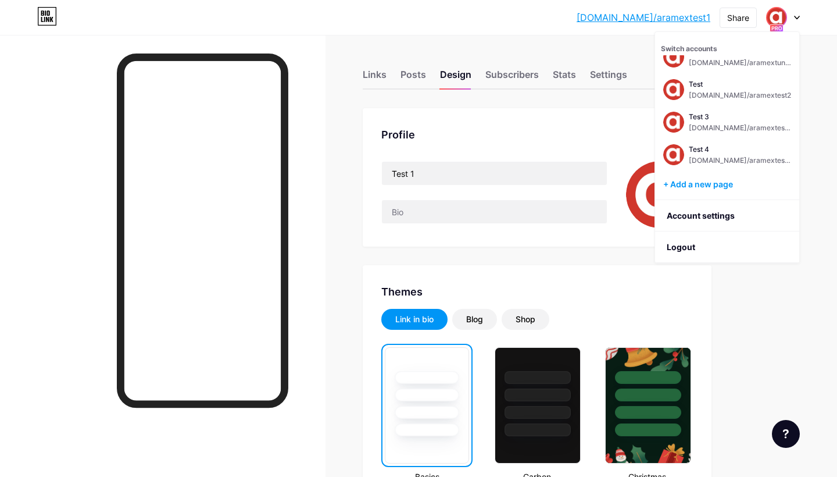
scroll to position [613, 0]
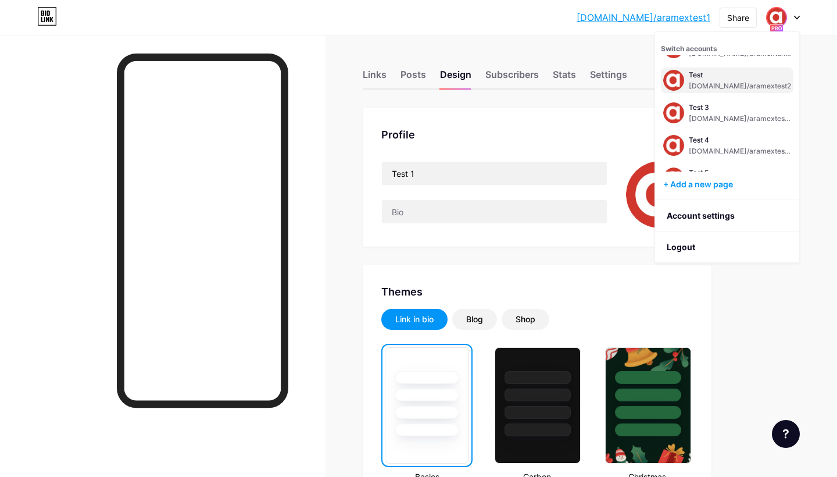
click at [718, 81] on div "[DOMAIN_NAME]/aramextest2" at bounding box center [740, 85] width 102 height 9
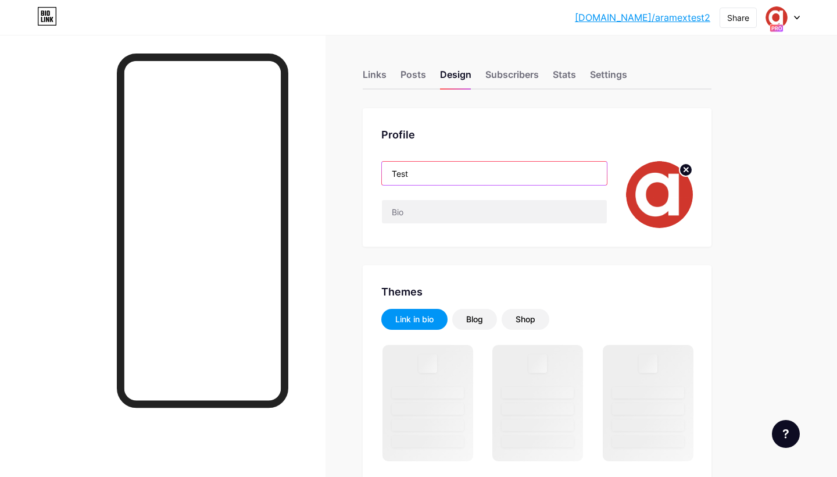
click at [431, 176] on input "Test" at bounding box center [494, 173] width 225 height 23
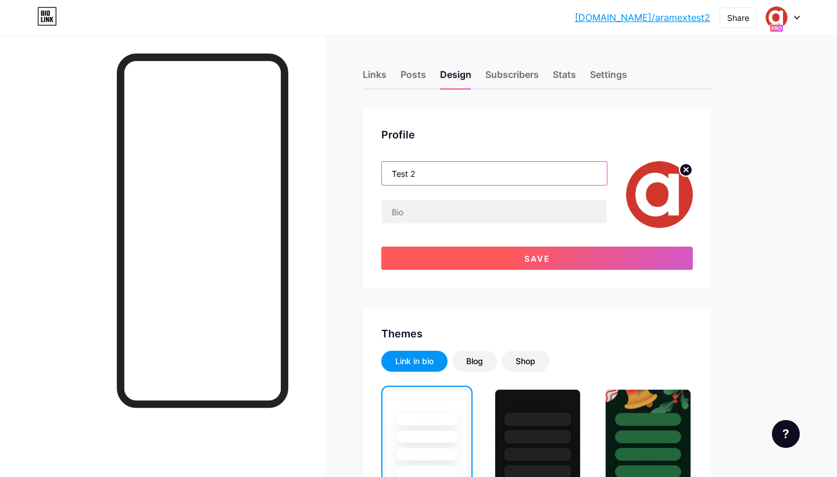
type input "Test 2"
click at [474, 259] on button "Save" at bounding box center [536, 257] width 311 height 23
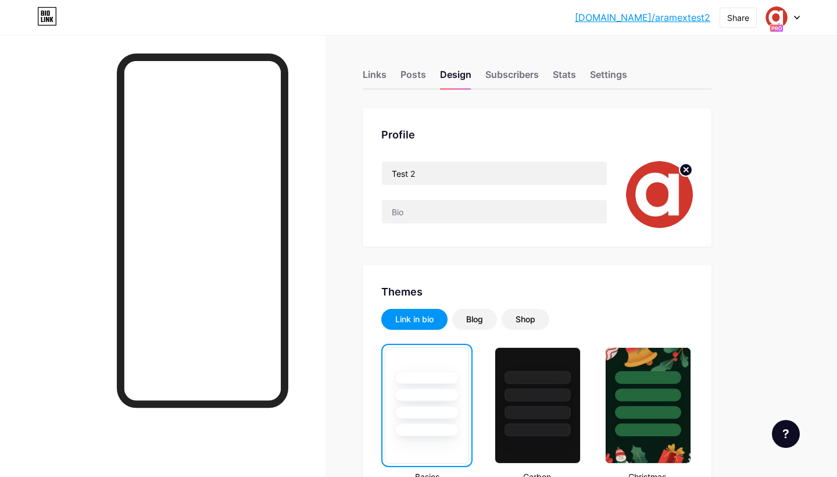
click at [796, 13] on div at bounding box center [783, 17] width 34 height 21
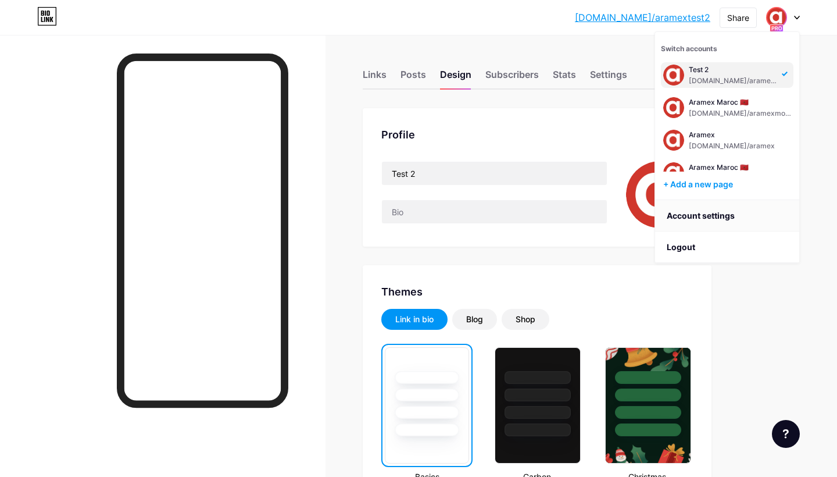
click at [713, 215] on link "Account settings" at bounding box center [727, 215] width 144 height 31
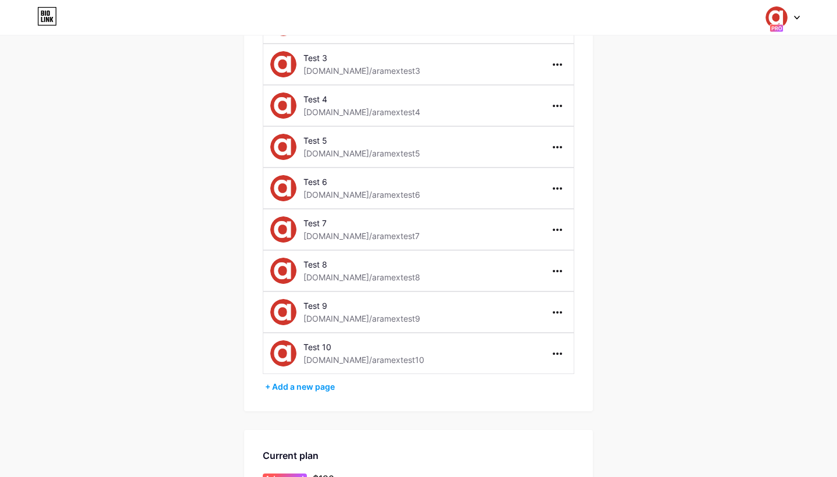
scroll to position [914, 0]
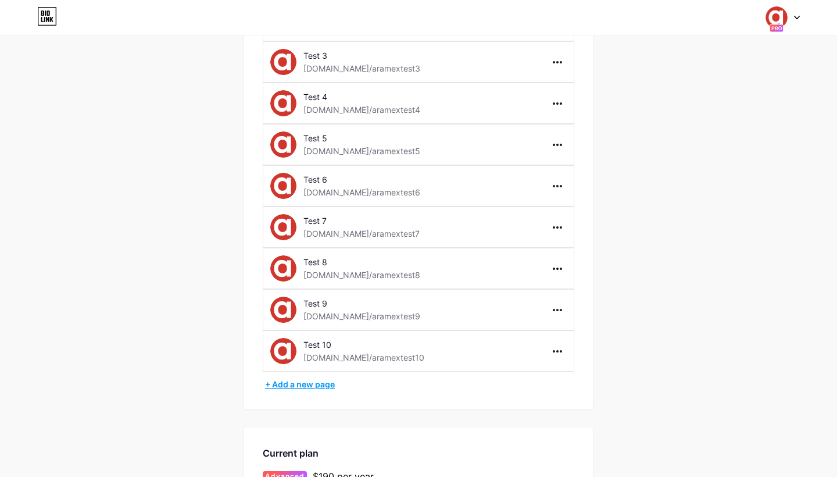
click at [324, 384] on div "+ Add a new page" at bounding box center [419, 384] width 309 height 12
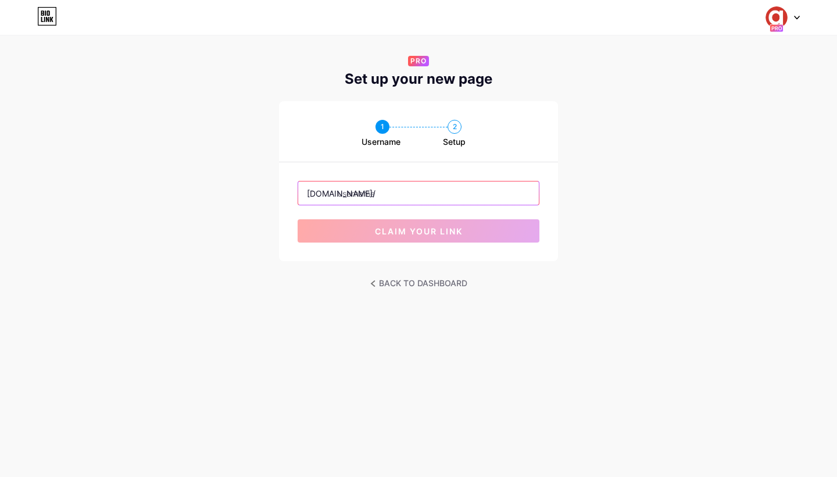
click at [388, 191] on input "text" at bounding box center [418, 192] width 241 height 23
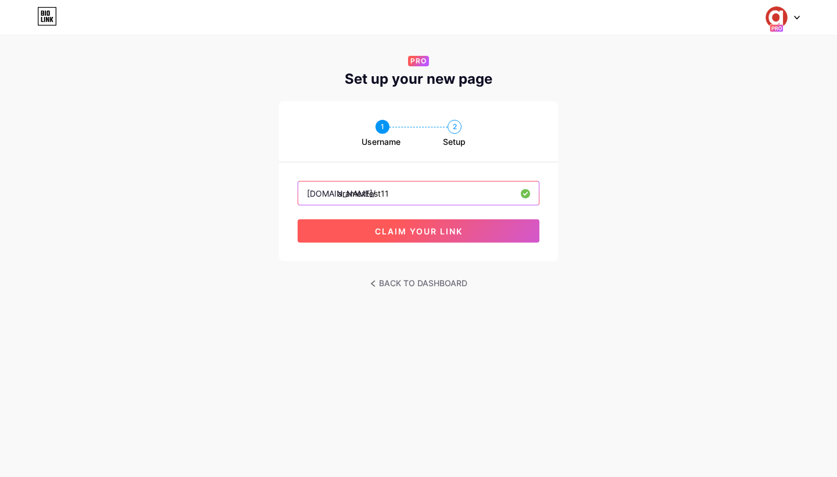
type input "aramextest11"
click at [416, 232] on span "claim your link" at bounding box center [419, 231] width 88 height 10
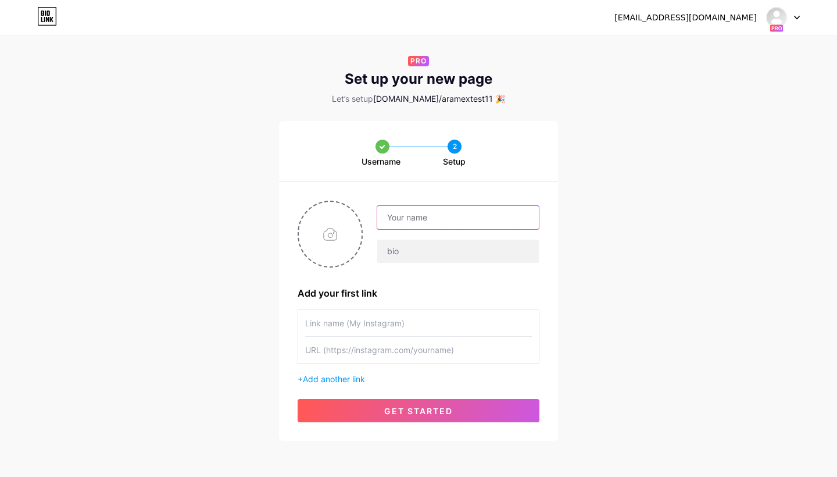
click at [421, 218] on input "text" at bounding box center [458, 217] width 162 height 23
type input "Test 11"
click at [340, 238] on input "file" at bounding box center [330, 234] width 63 height 65
type input "C:\fakepath\Aramex_SM_Logo_2024_Letter_a.JPG"
click at [397, 321] on input "text" at bounding box center [418, 323] width 227 height 26
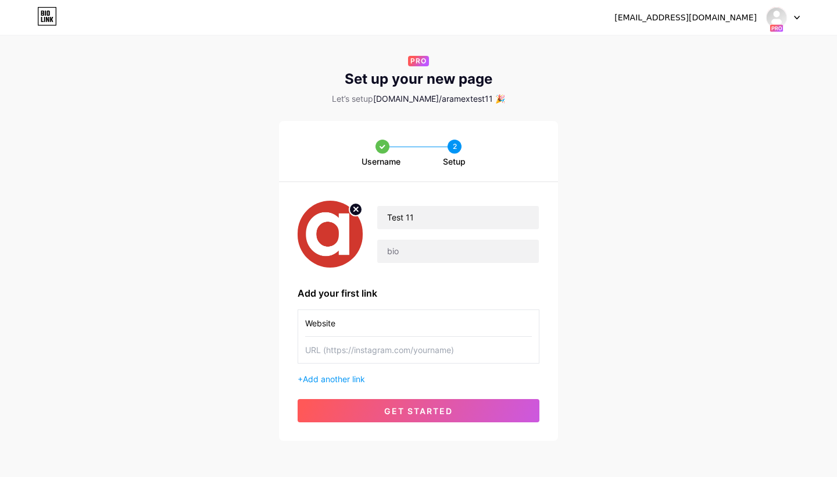
type input "Website"
click at [381, 352] on input "text" at bounding box center [418, 349] width 227 height 26
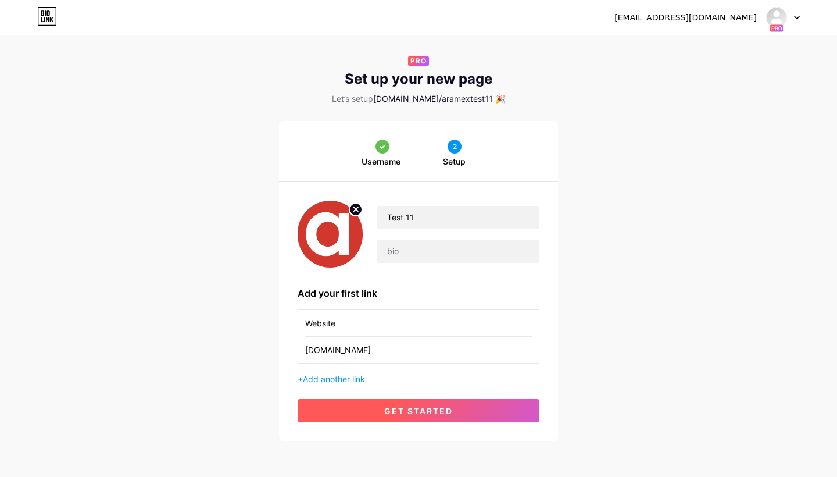
type input "[DOMAIN_NAME]"
click at [448, 410] on span "get started" at bounding box center [418, 411] width 69 height 10
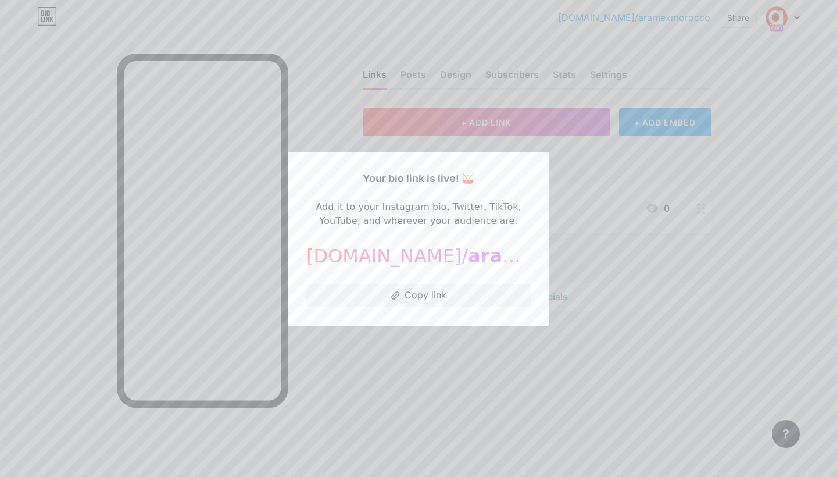
click at [579, 353] on div at bounding box center [418, 238] width 837 height 477
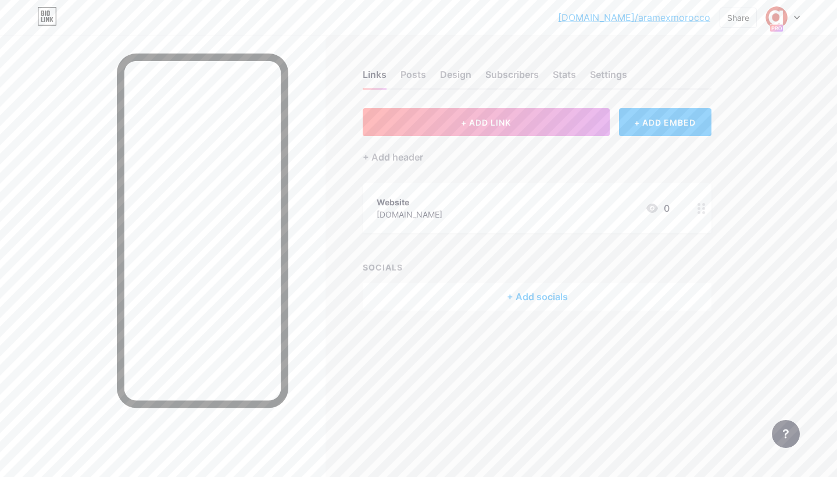
click at [797, 13] on div at bounding box center [783, 17] width 34 height 21
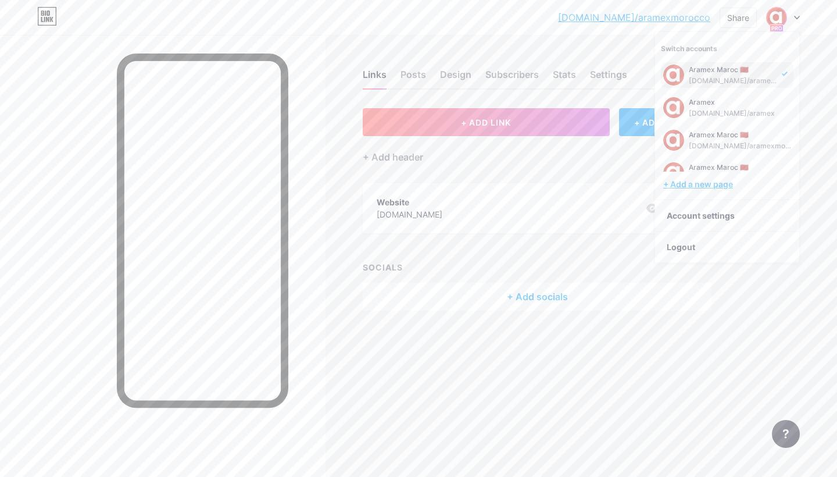
click at [696, 183] on div "+ Add a new page" at bounding box center [728, 184] width 130 height 12
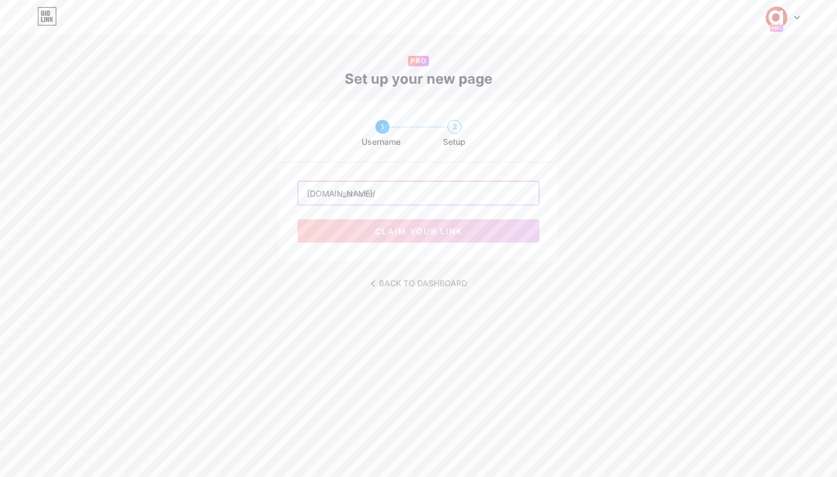
click at [413, 189] on input "text" at bounding box center [418, 192] width 241 height 23
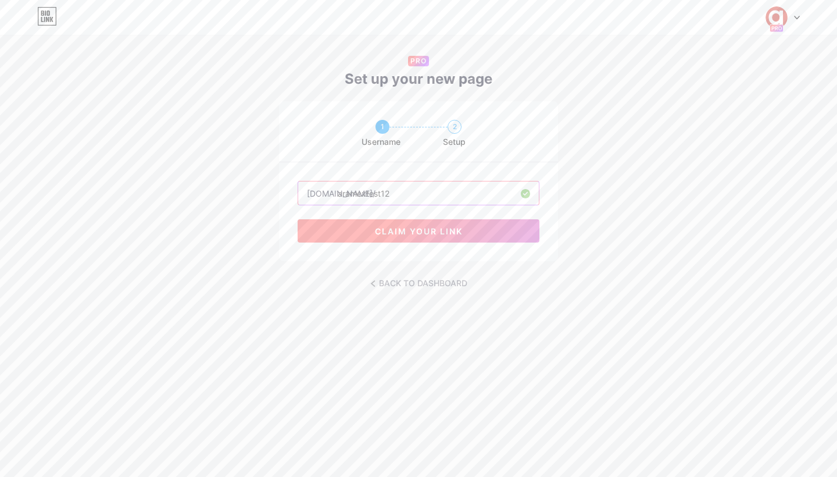
type input "aramextest12"
click at [467, 225] on button "claim your link" at bounding box center [419, 230] width 242 height 23
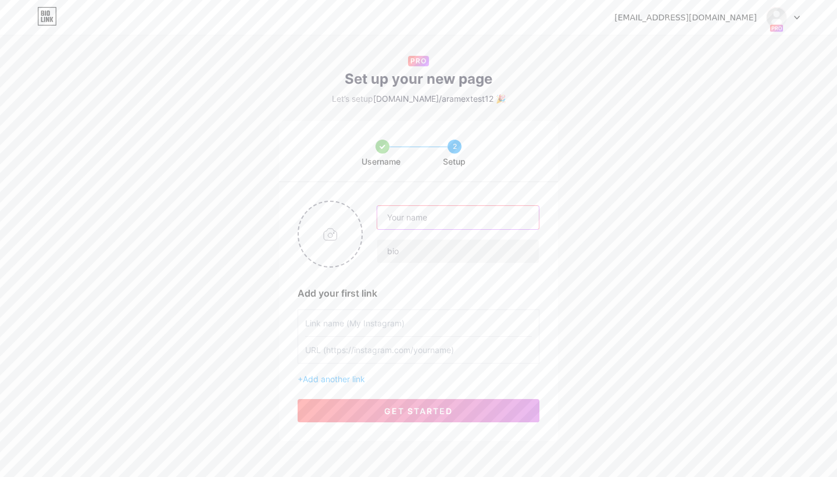
click at [451, 217] on input "text" at bounding box center [458, 217] width 162 height 23
type input "Test 12"
click at [345, 321] on input "text" at bounding box center [418, 323] width 227 height 26
type input "Website"
click at [333, 349] on input "text" at bounding box center [418, 349] width 227 height 26
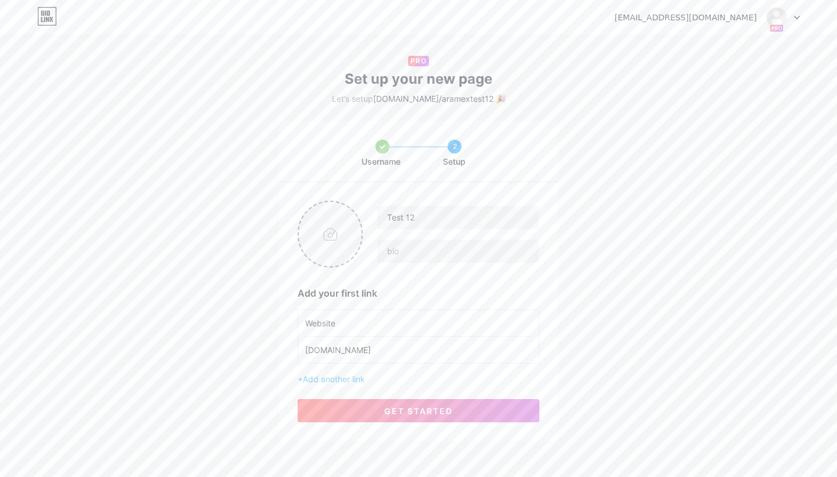
type input "[DOMAIN_NAME]"
click at [338, 235] on input "file" at bounding box center [330, 234] width 63 height 65
type input "C:\fakepath\Aramex_SM_Logo_2024_Letter_a.JPG"
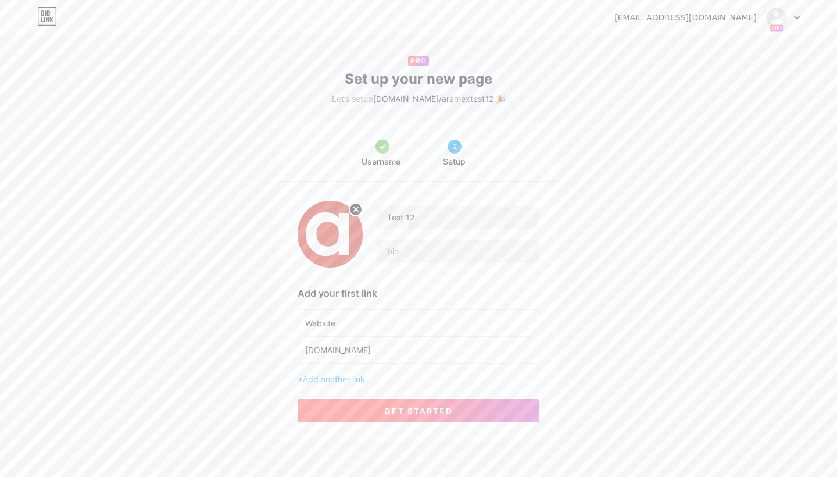
click at [415, 413] on span "get started" at bounding box center [418, 411] width 69 height 10
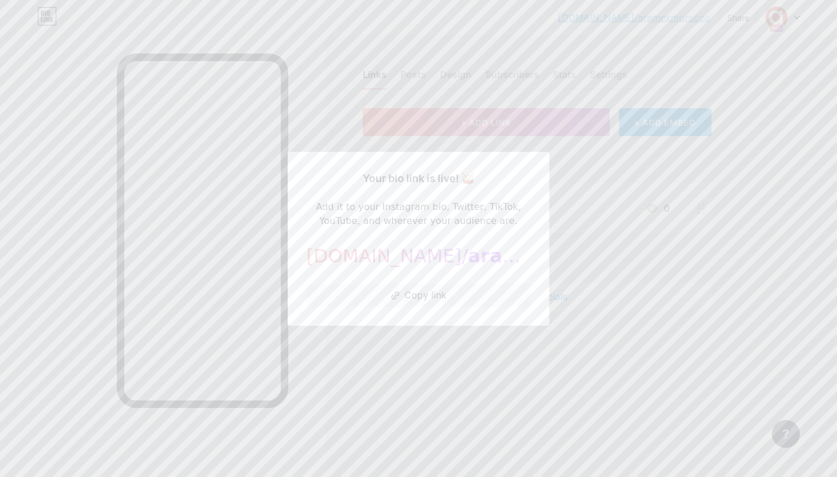
click at [613, 237] on div at bounding box center [418, 238] width 837 height 477
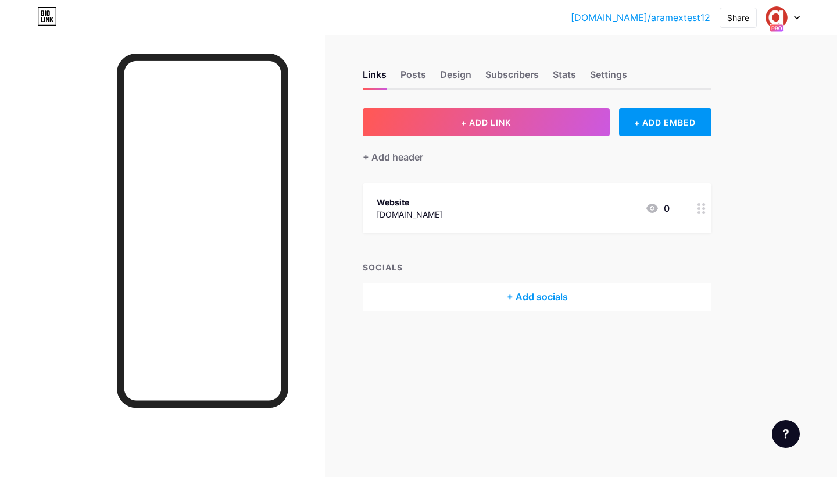
click at [798, 16] on icon at bounding box center [797, 18] width 6 height 4
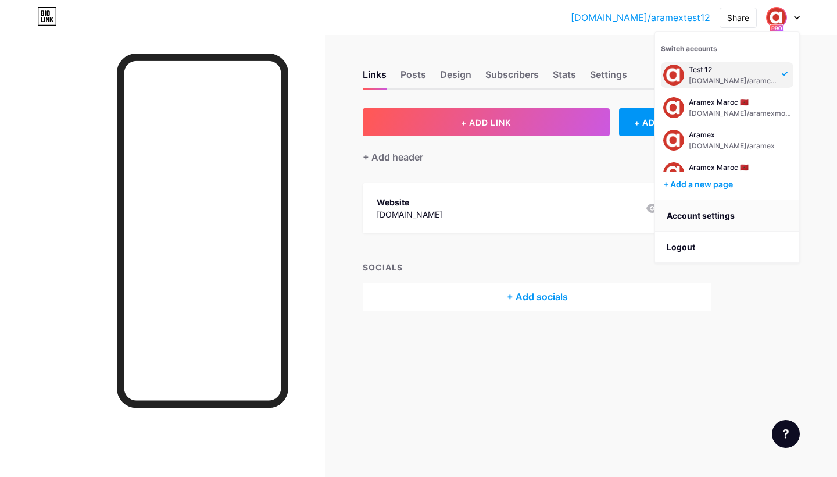
click at [706, 216] on link "Account settings" at bounding box center [727, 215] width 144 height 31
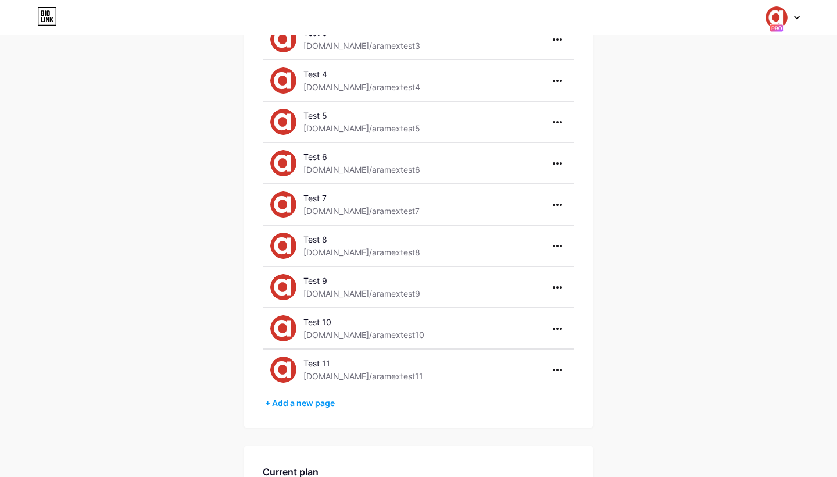
scroll to position [979, 0]
click at [317, 401] on div "+ Add a new page" at bounding box center [419, 402] width 309 height 12
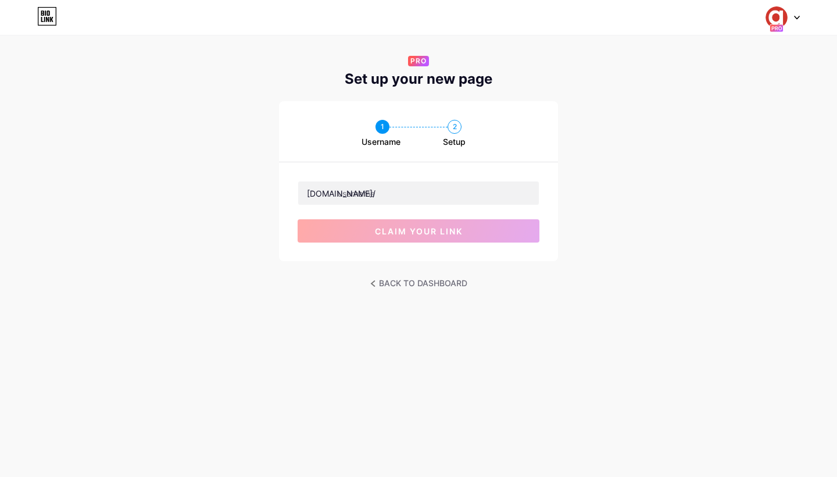
click at [318, 323] on div "Dashboard Logout Link Copied PRO Set up your new page 1 Username 2 Setup [DOMAI…" at bounding box center [418, 238] width 837 height 477
click at [393, 283] on link "BACK TO DASHBOARD" at bounding box center [418, 283] width 97 height 16
